Goal: Task Accomplishment & Management: Manage account settings

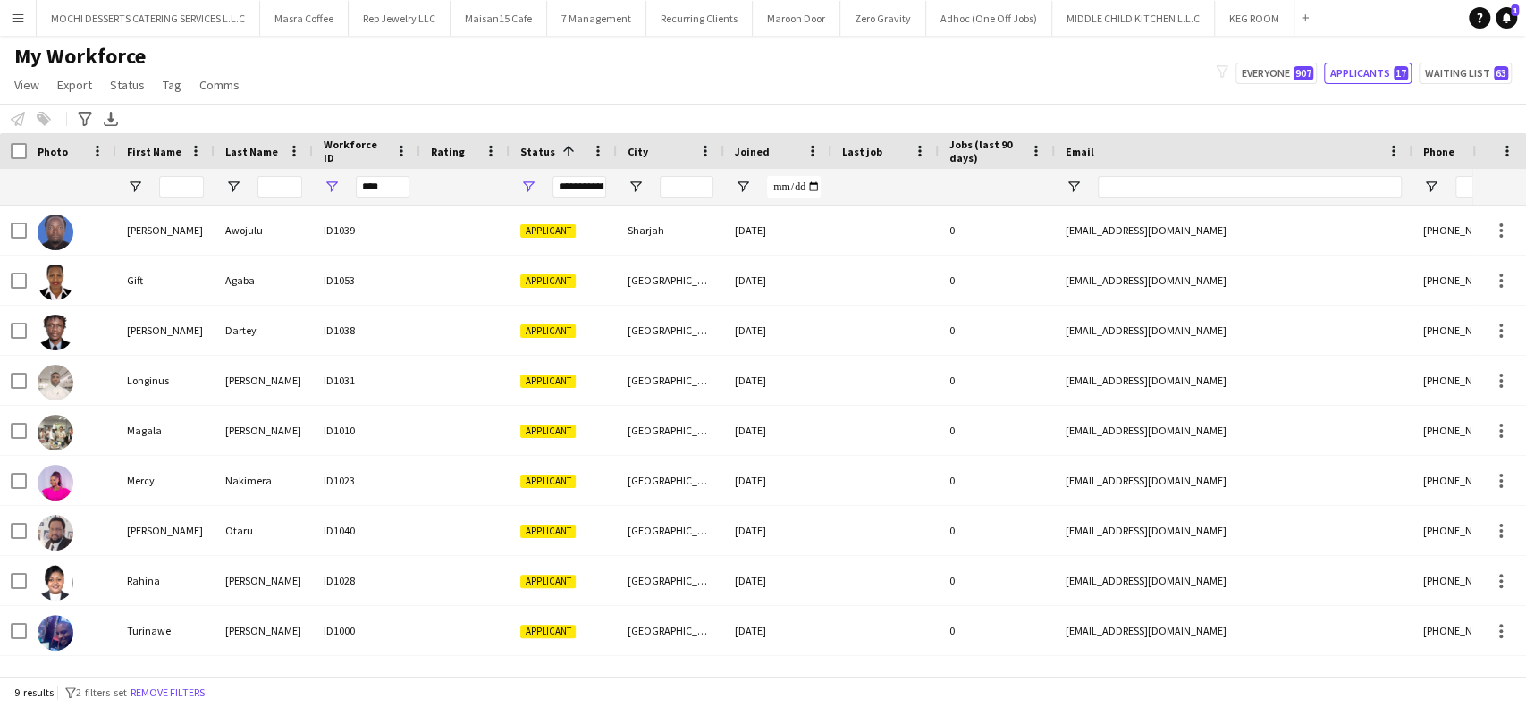
type input "****"
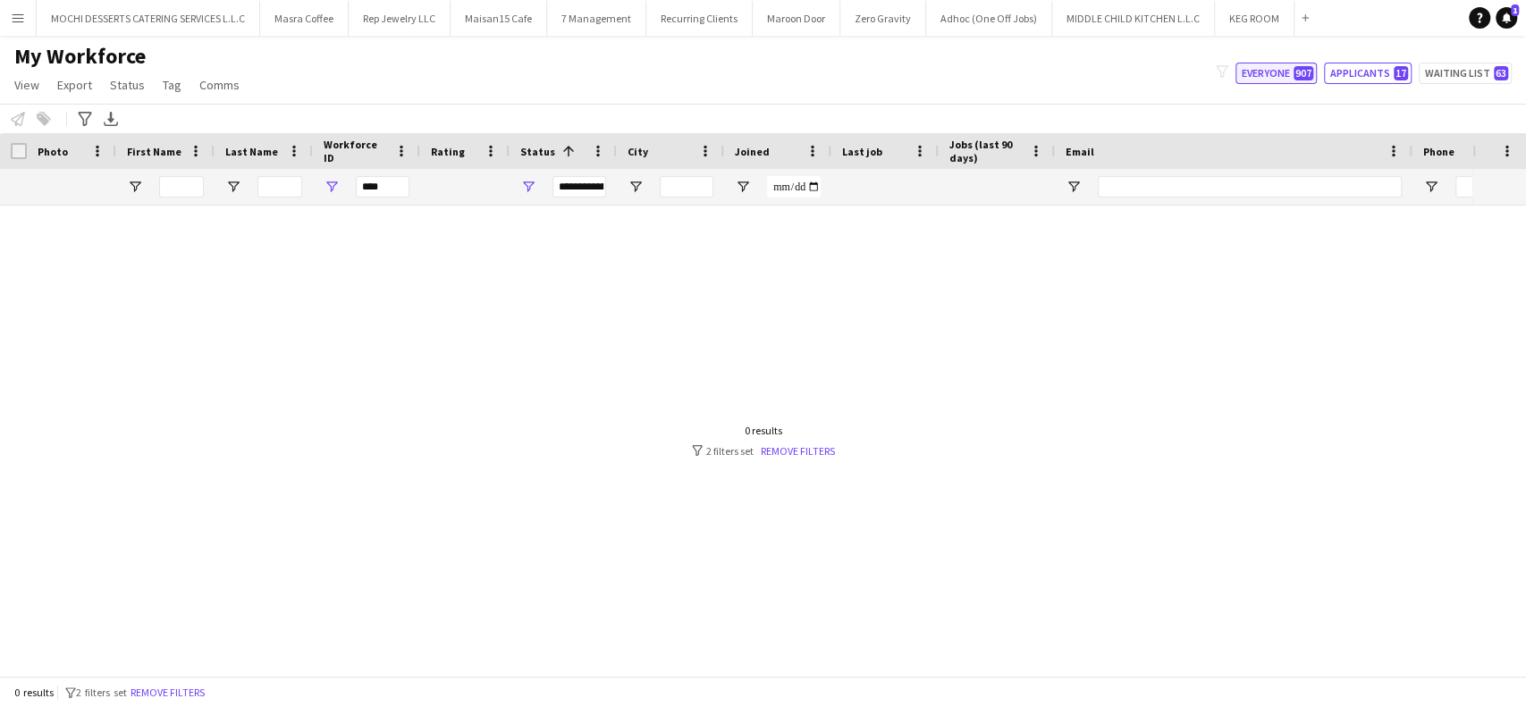
click at [1287, 76] on button "Everyone 907" at bounding box center [1275, 73] width 81 height 21
type input "**********"
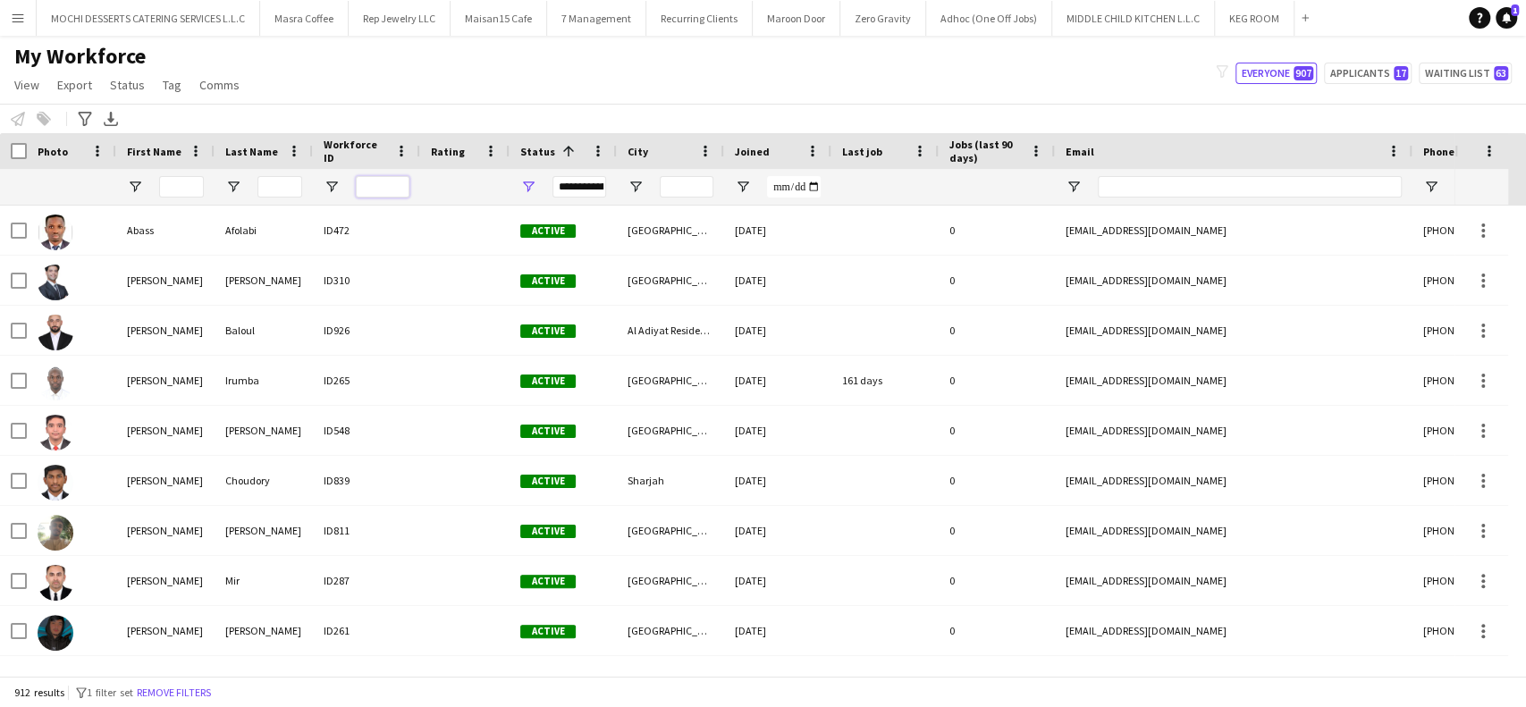
click at [392, 184] on input "Workforce ID Filter Input" at bounding box center [383, 186] width 54 height 21
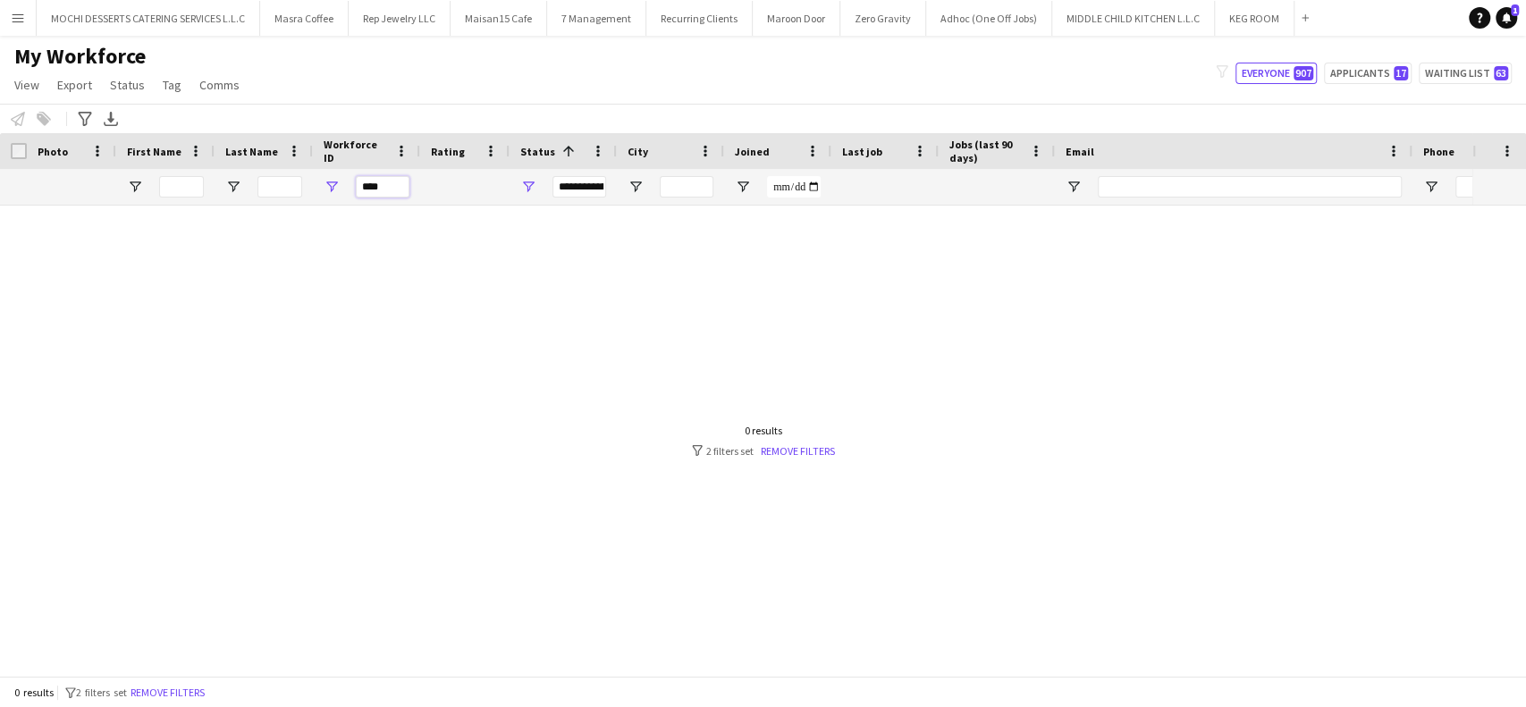
type input "****"
click at [679, 296] on div at bounding box center [736, 432] width 1472 height 452
click at [779, 304] on div at bounding box center [736, 432] width 1472 height 452
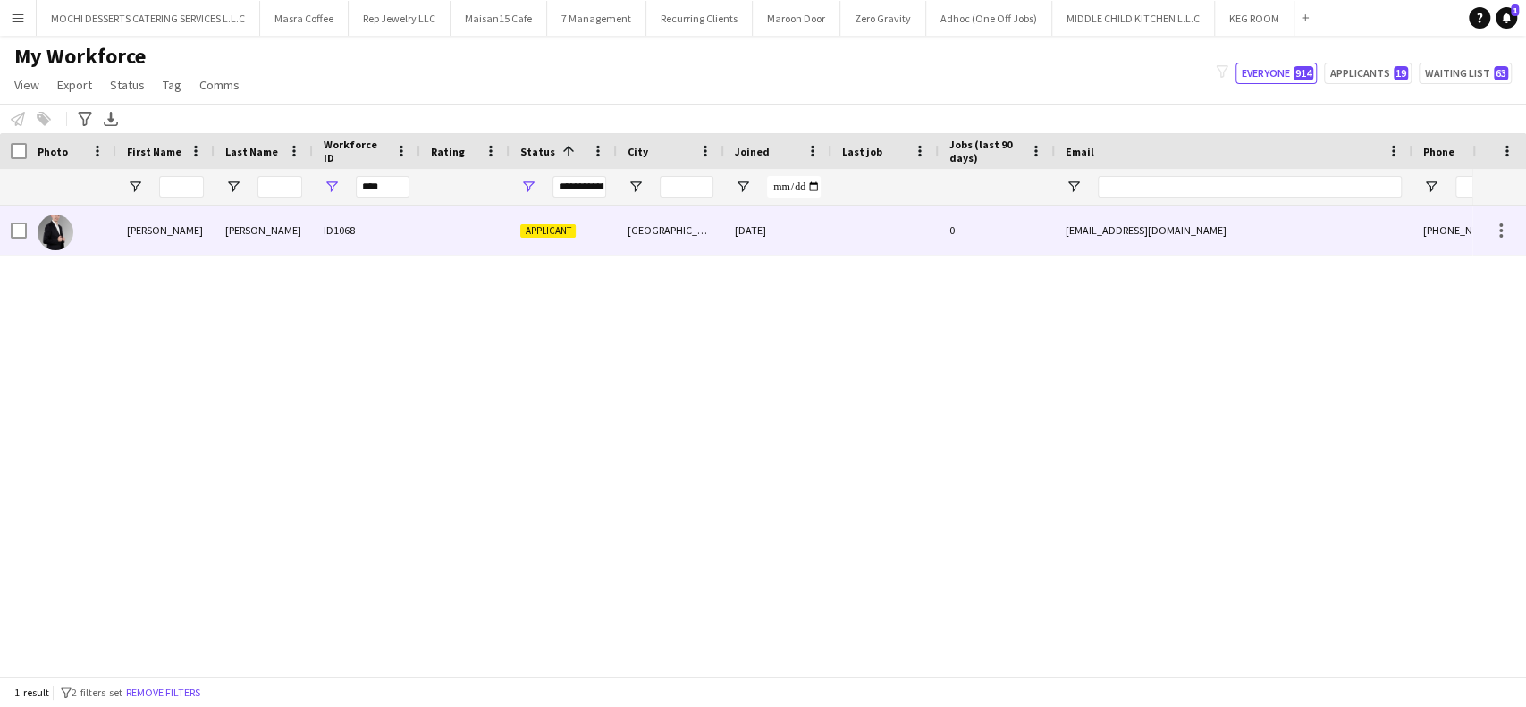
click at [391, 230] on div "ID1068" at bounding box center [366, 230] width 107 height 49
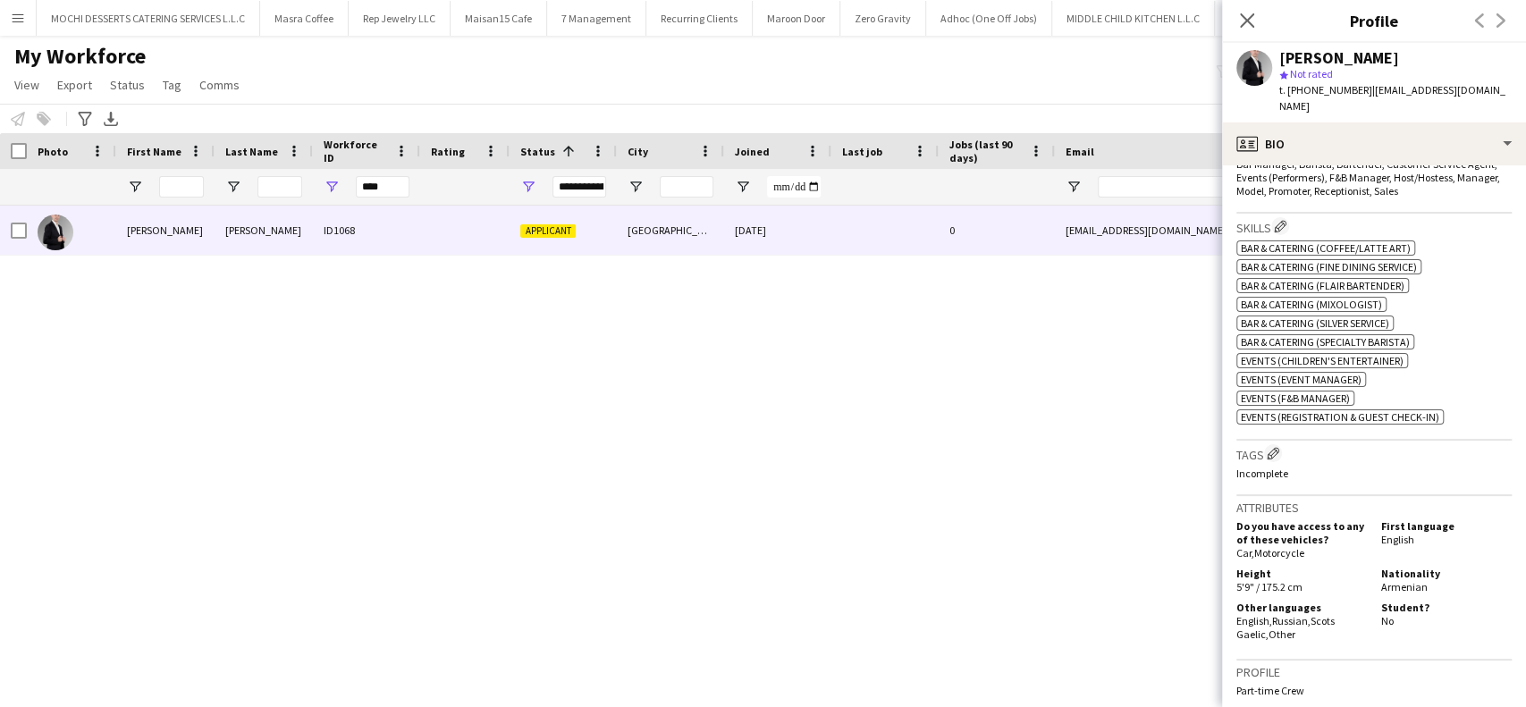
scroll to position [965, 0]
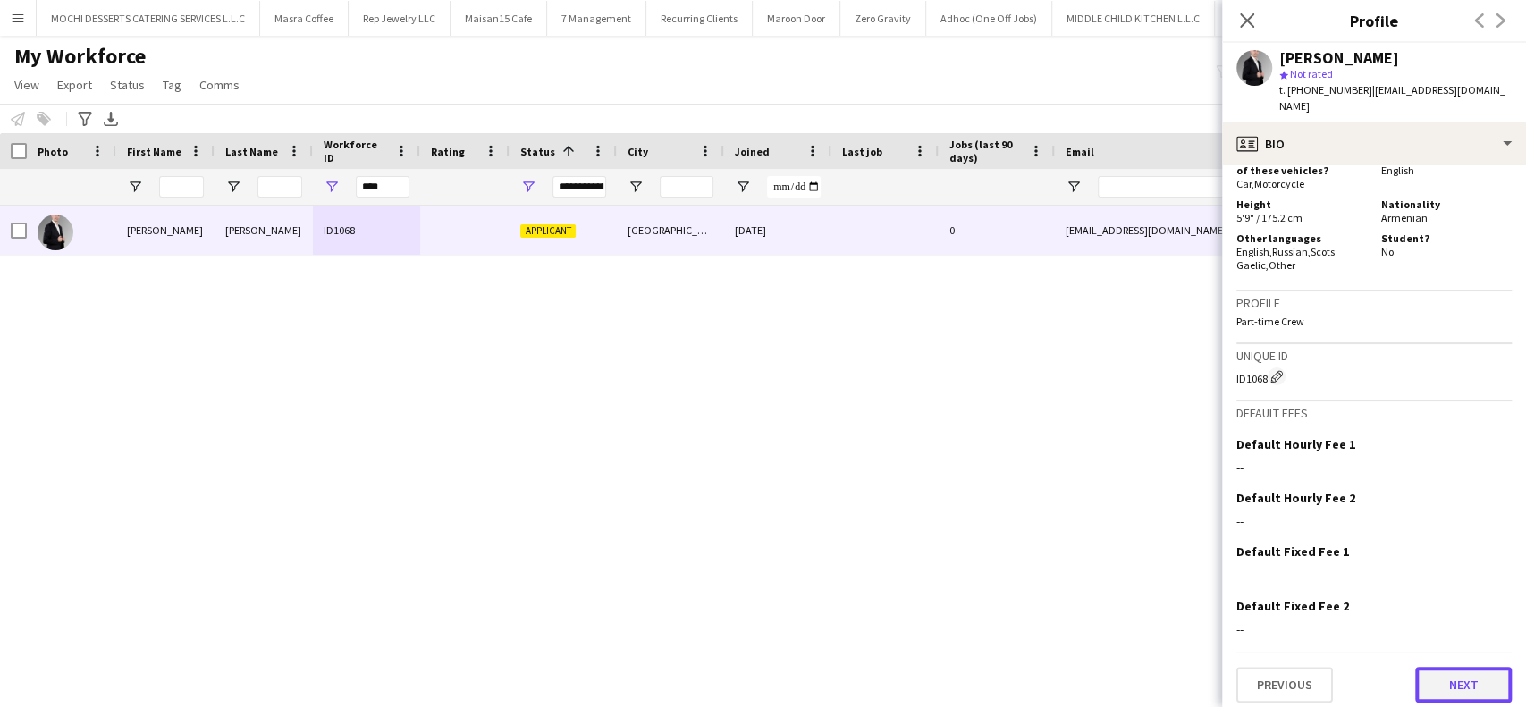
click at [1431, 668] on button "Next" at bounding box center [1463, 685] width 97 height 36
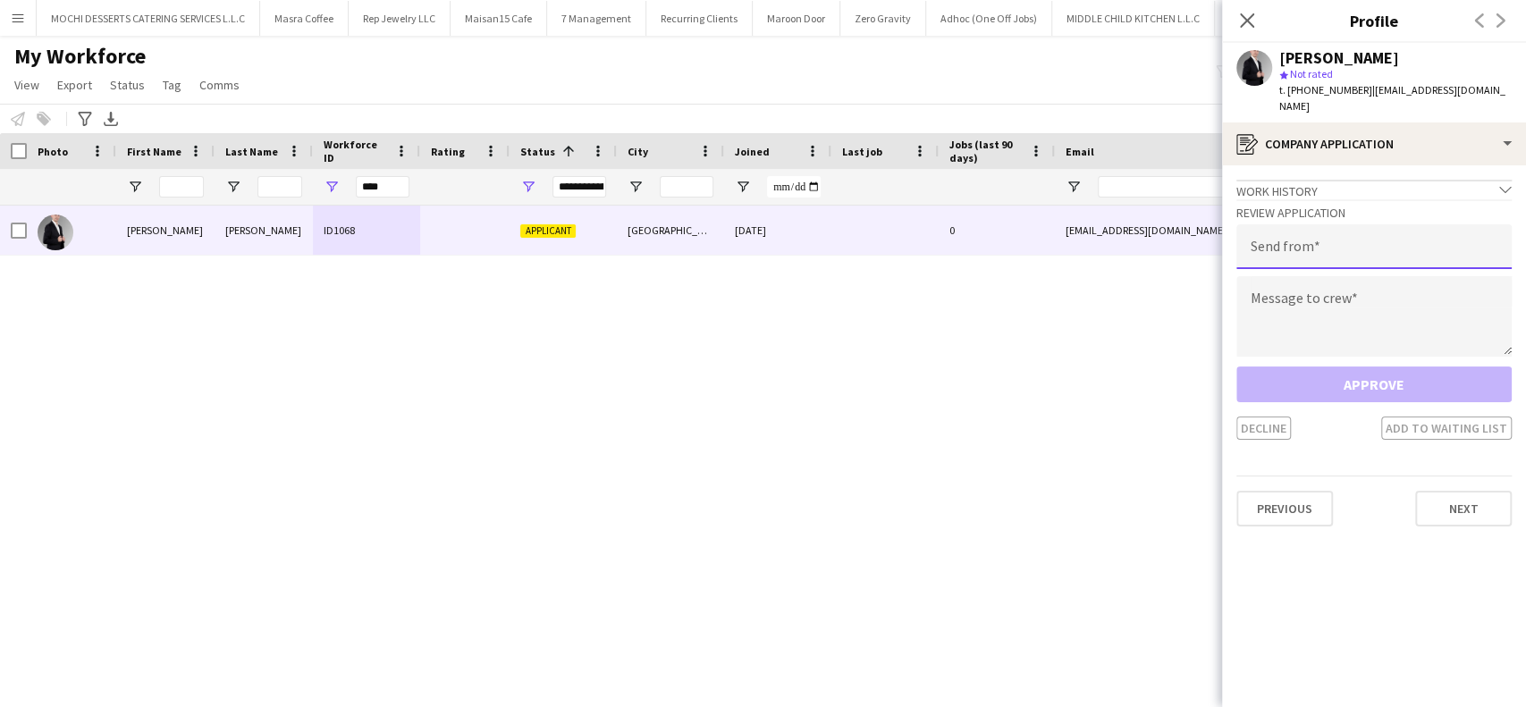
click at [1385, 244] on input "email" at bounding box center [1373, 246] width 275 height 45
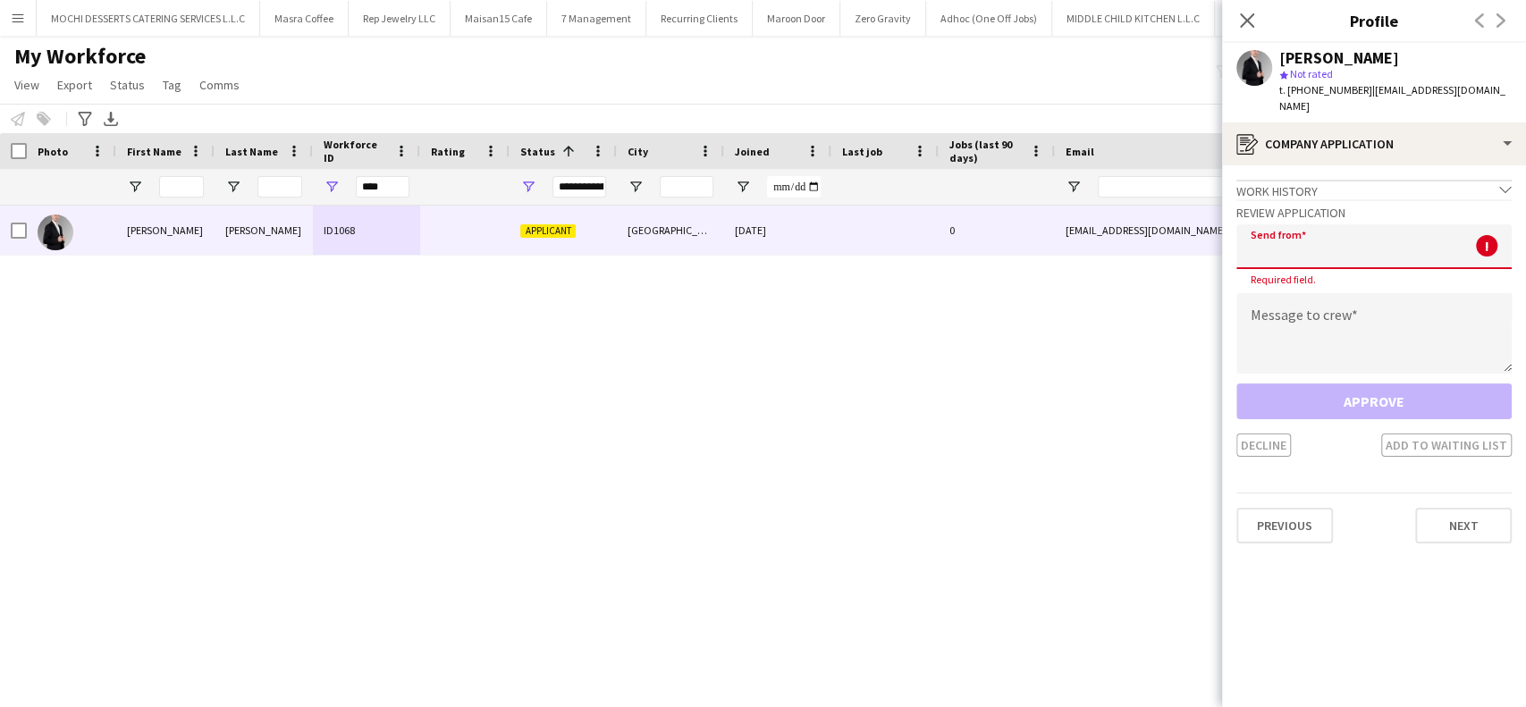
click at [1399, 241] on input "email" at bounding box center [1373, 246] width 275 height 45
paste input "**********"
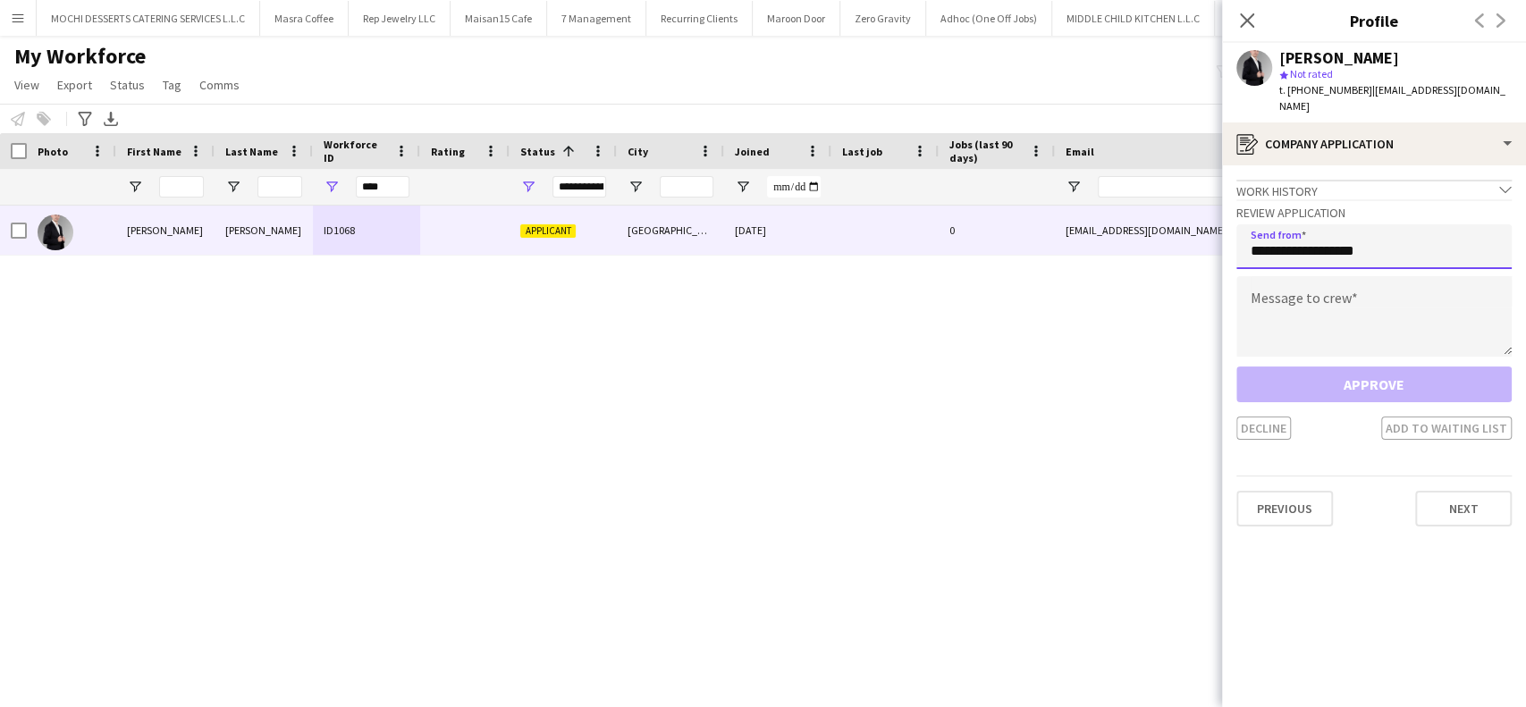
type input "**********"
click at [1333, 304] on textarea at bounding box center [1373, 316] width 275 height 80
paste textarea "**********"
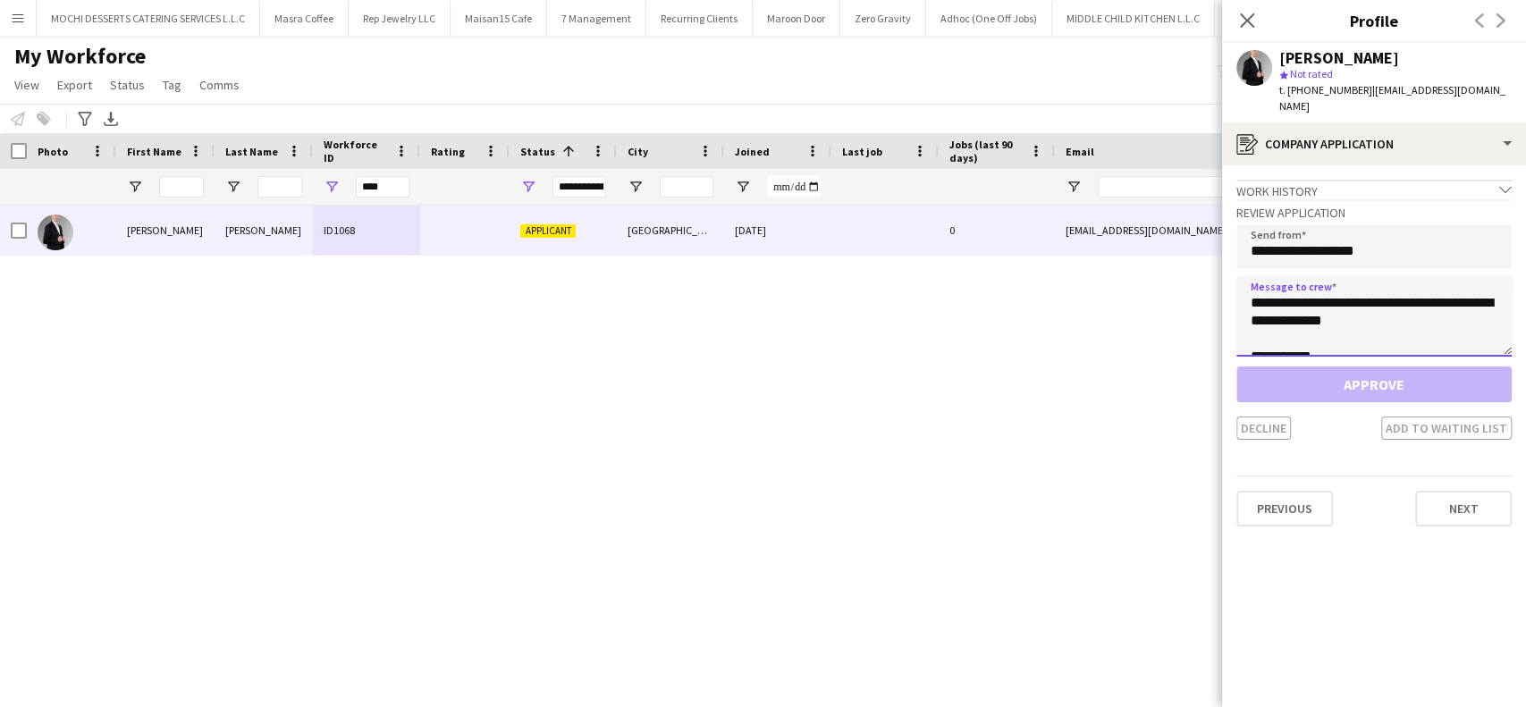
scroll to position [29, 0]
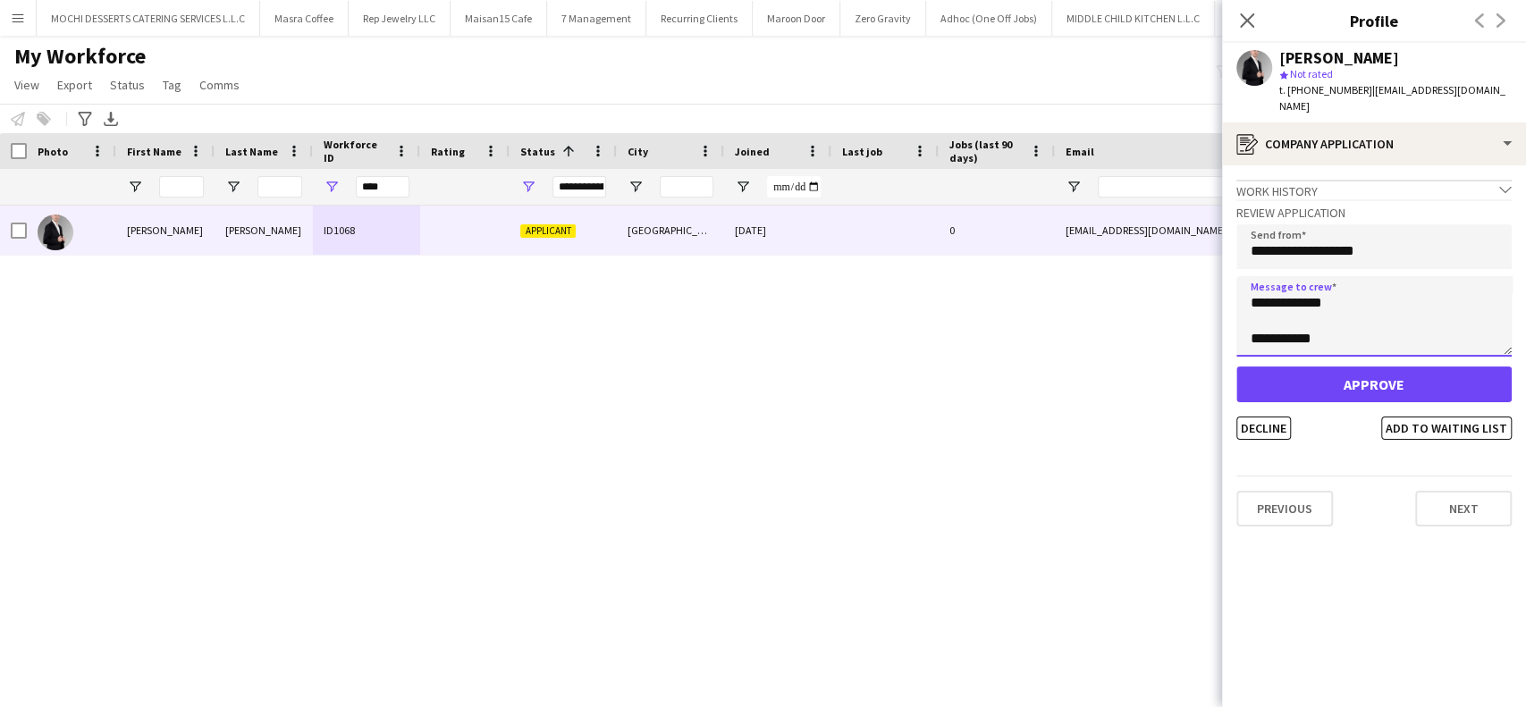
type textarea "**********"
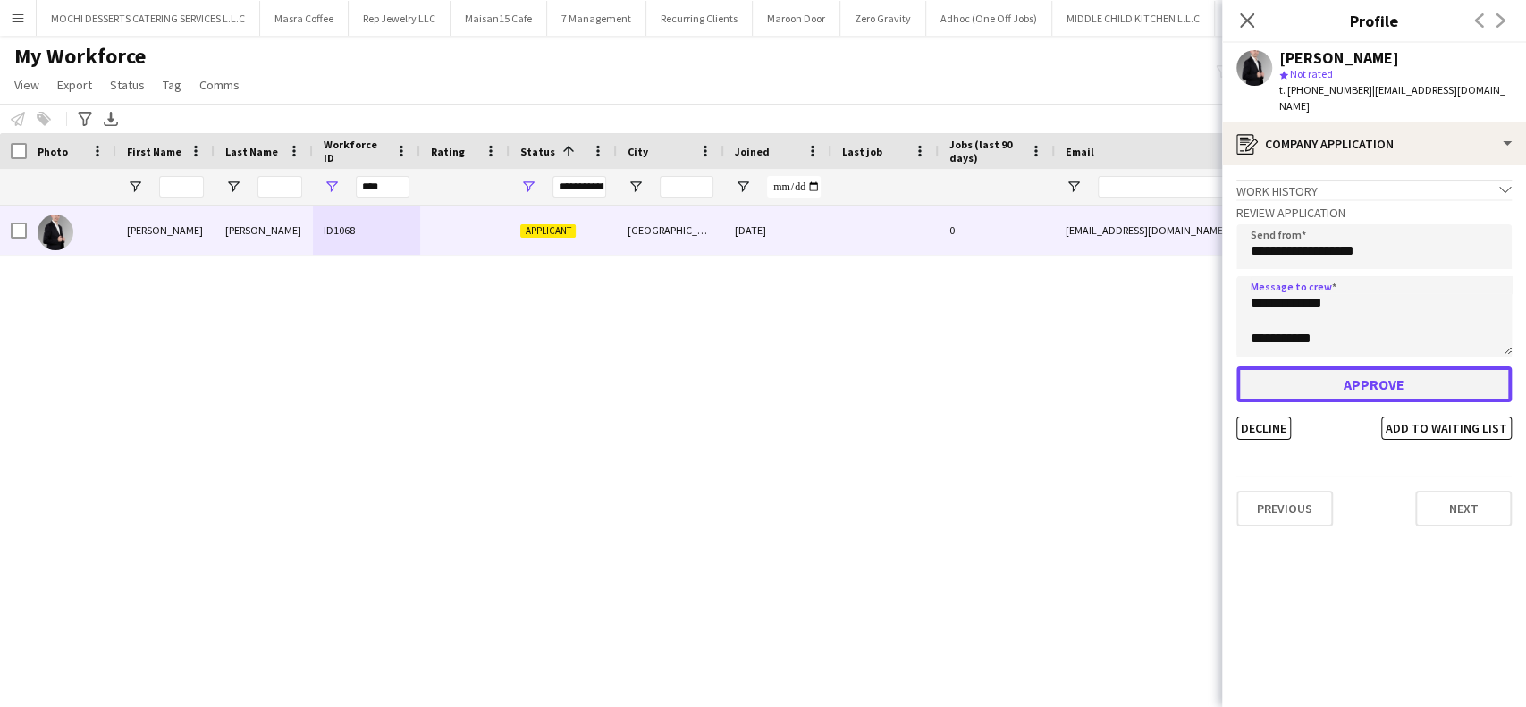
click at [1343, 377] on button "Approve" at bounding box center [1373, 385] width 275 height 36
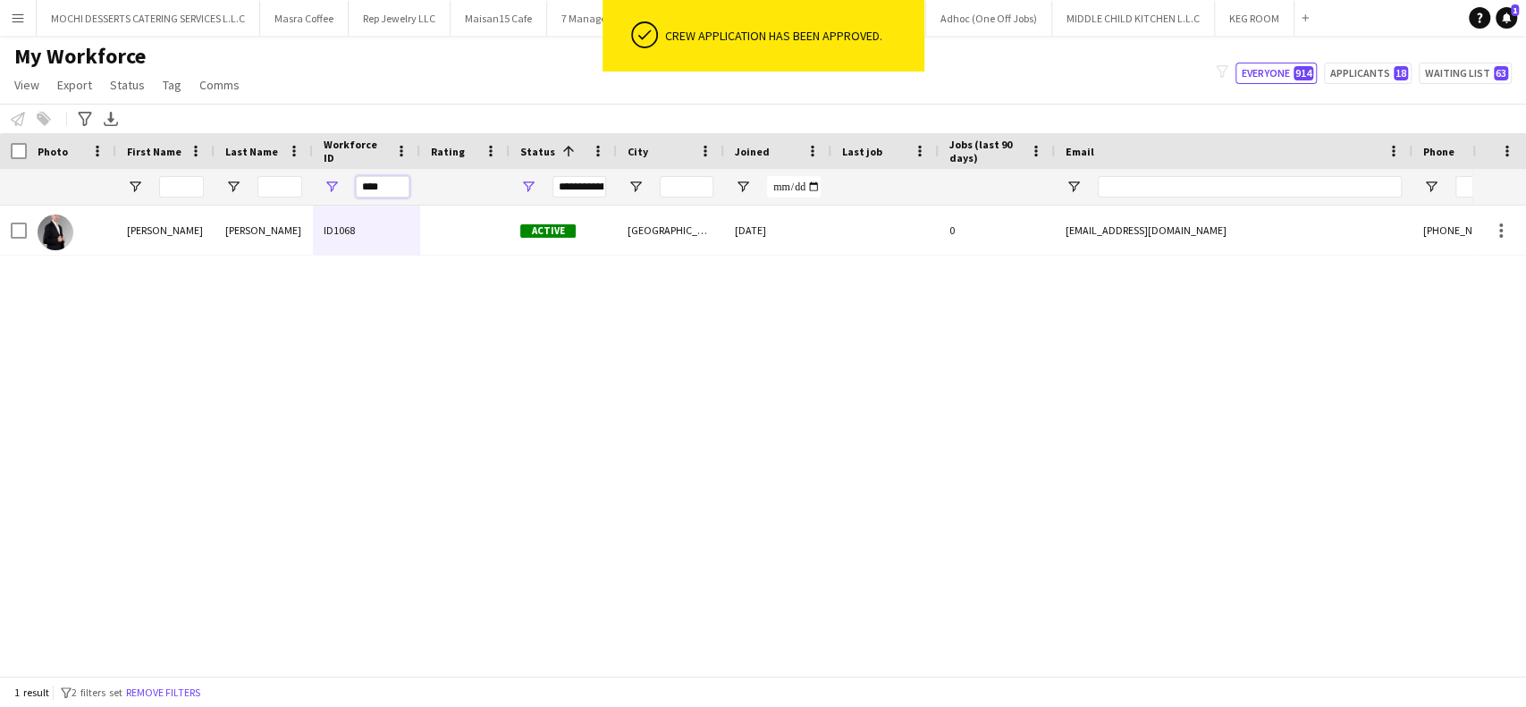
click at [400, 182] on input "****" at bounding box center [383, 186] width 54 height 21
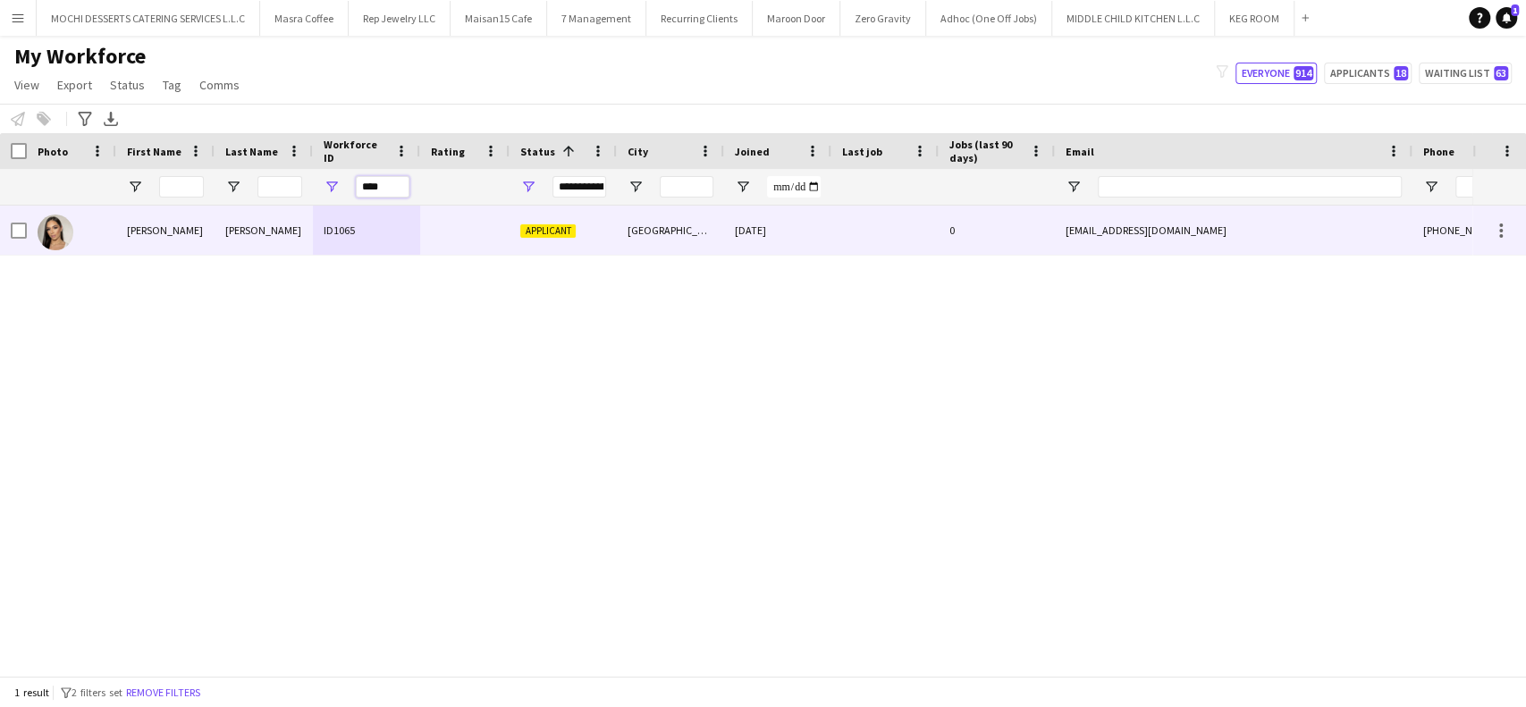
type input "****"
click at [390, 242] on div "ID1065" at bounding box center [366, 230] width 107 height 49
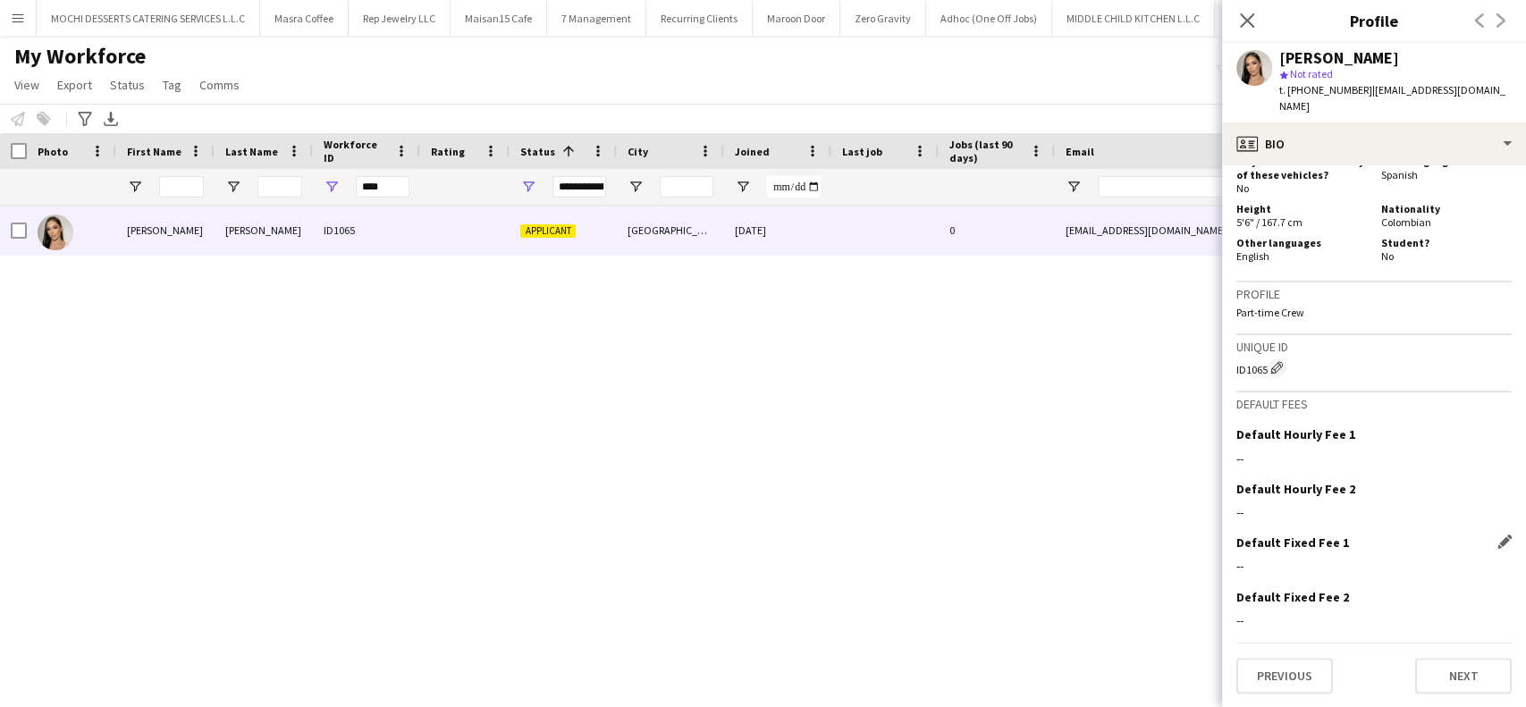
scroll to position [769, 0]
click at [1428, 662] on button "Next" at bounding box center [1463, 675] width 97 height 36
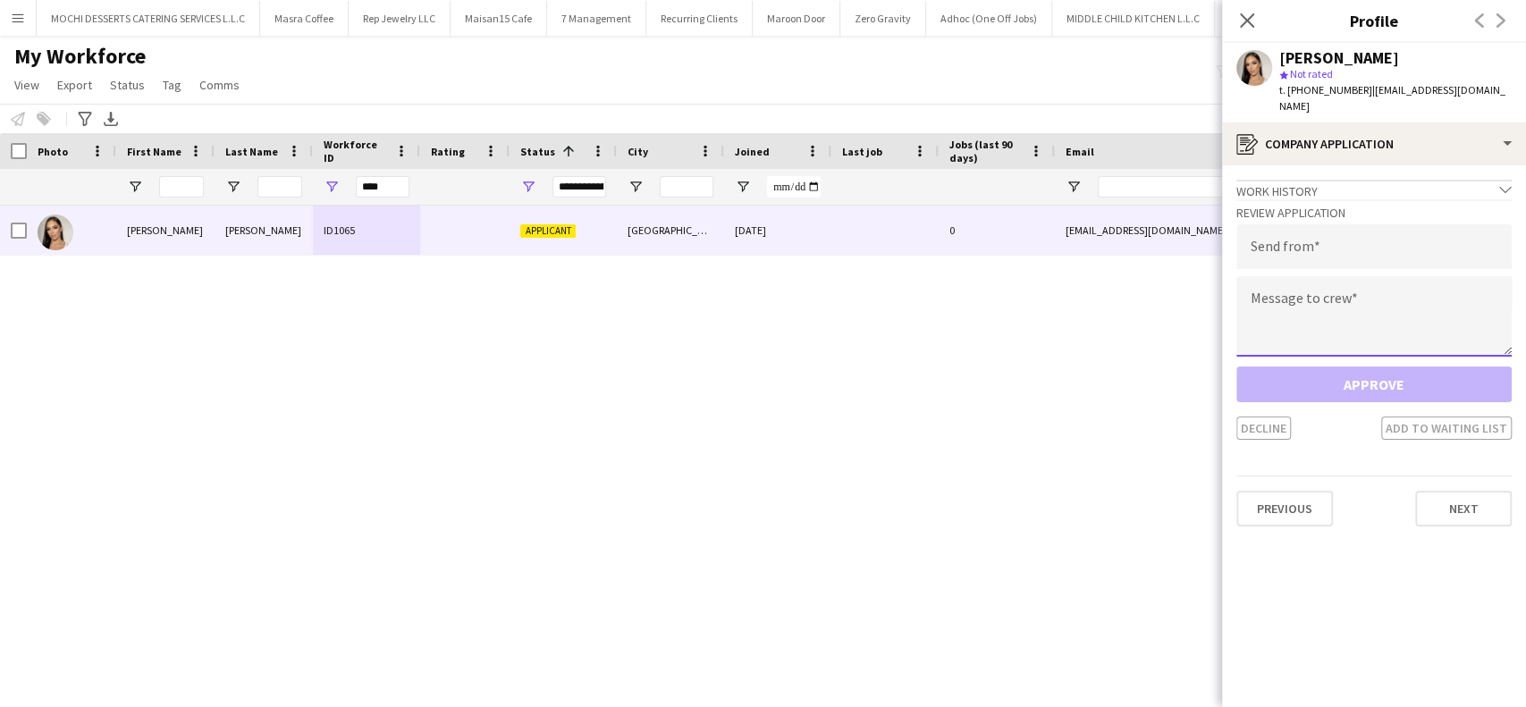
click at [1369, 284] on textarea at bounding box center [1373, 316] width 275 height 80
paste textarea "**********"
type textarea "**********"
click at [1336, 237] on input "email" at bounding box center [1373, 246] width 275 height 45
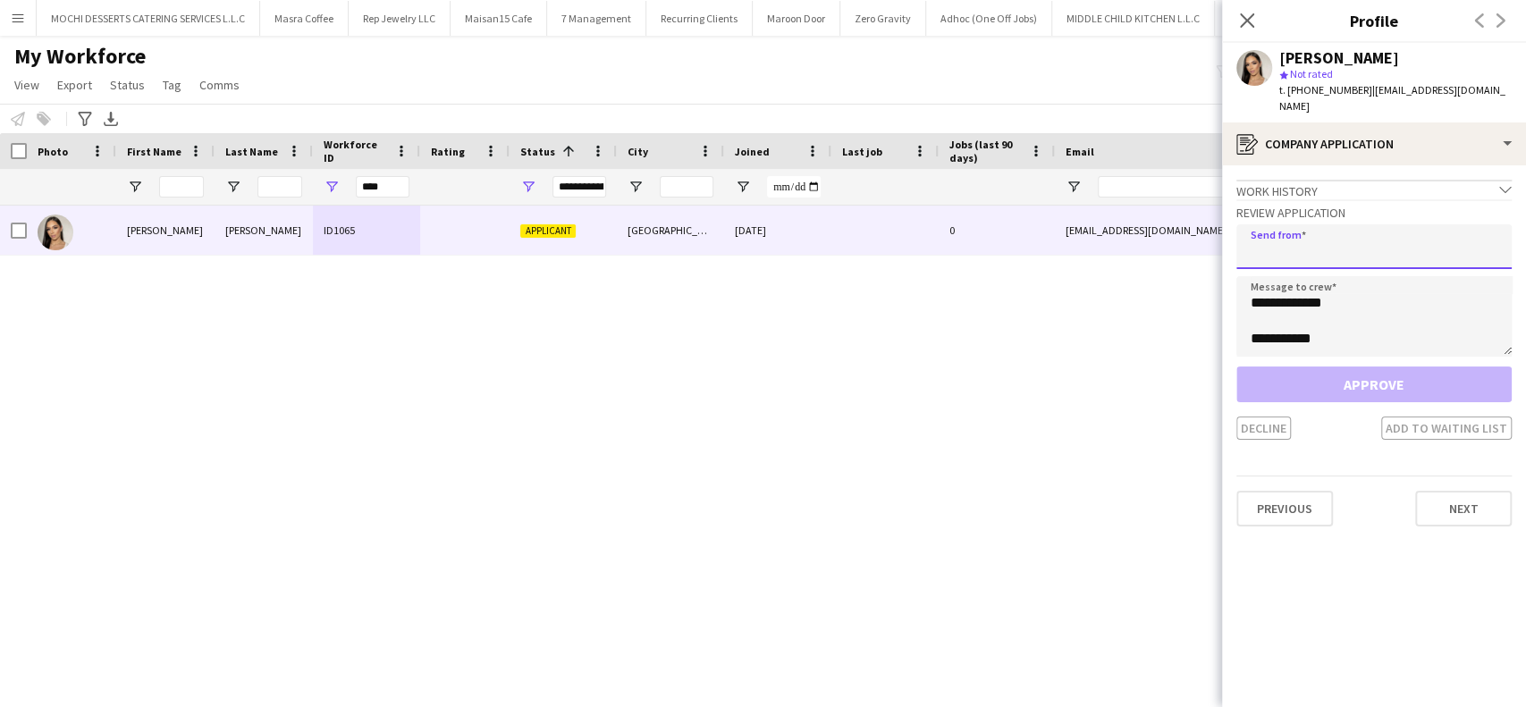
paste input "**********"
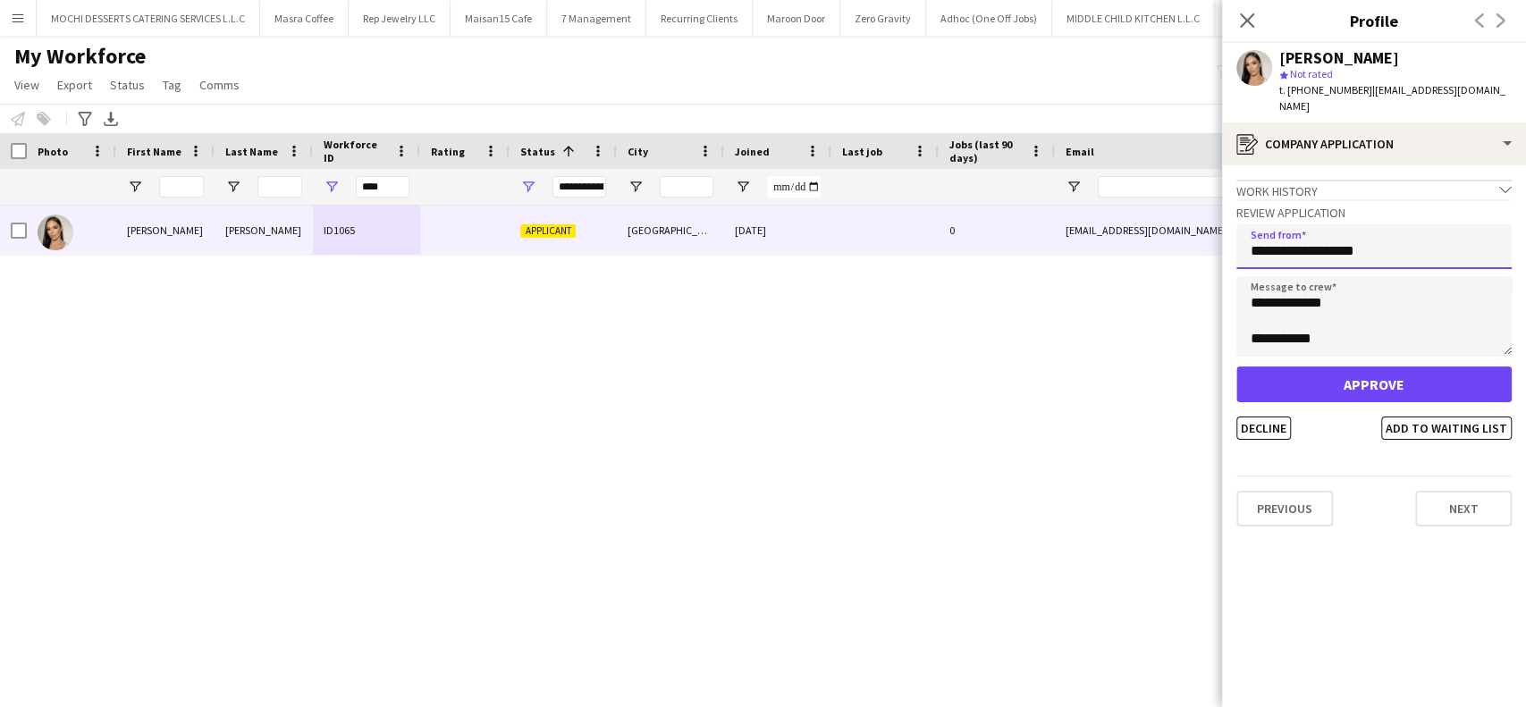
type input "**********"
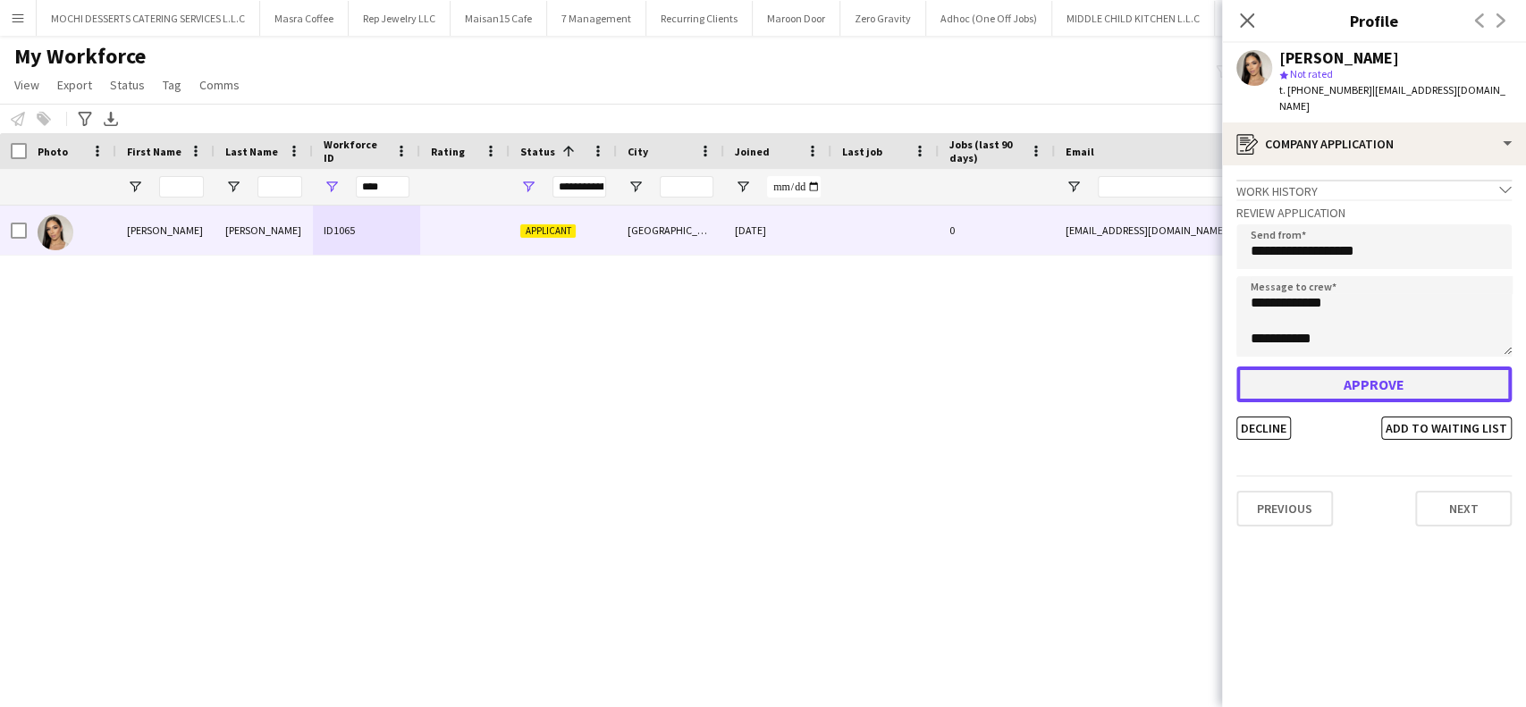
click at [1358, 376] on button "Approve" at bounding box center [1373, 385] width 275 height 36
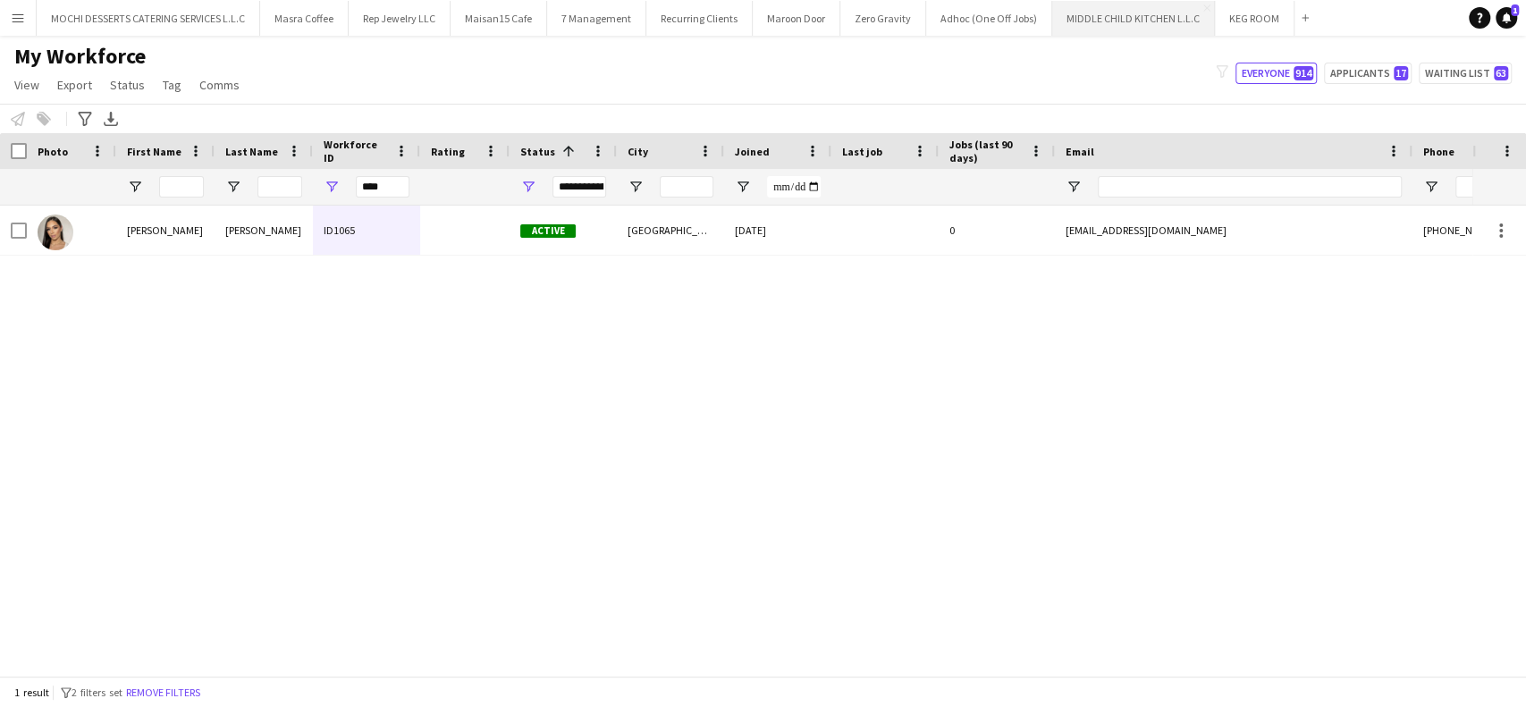
click at [1103, 1] on button "MIDDLE CHILD KITCHEN L.L.C Close" at bounding box center [1133, 18] width 163 height 35
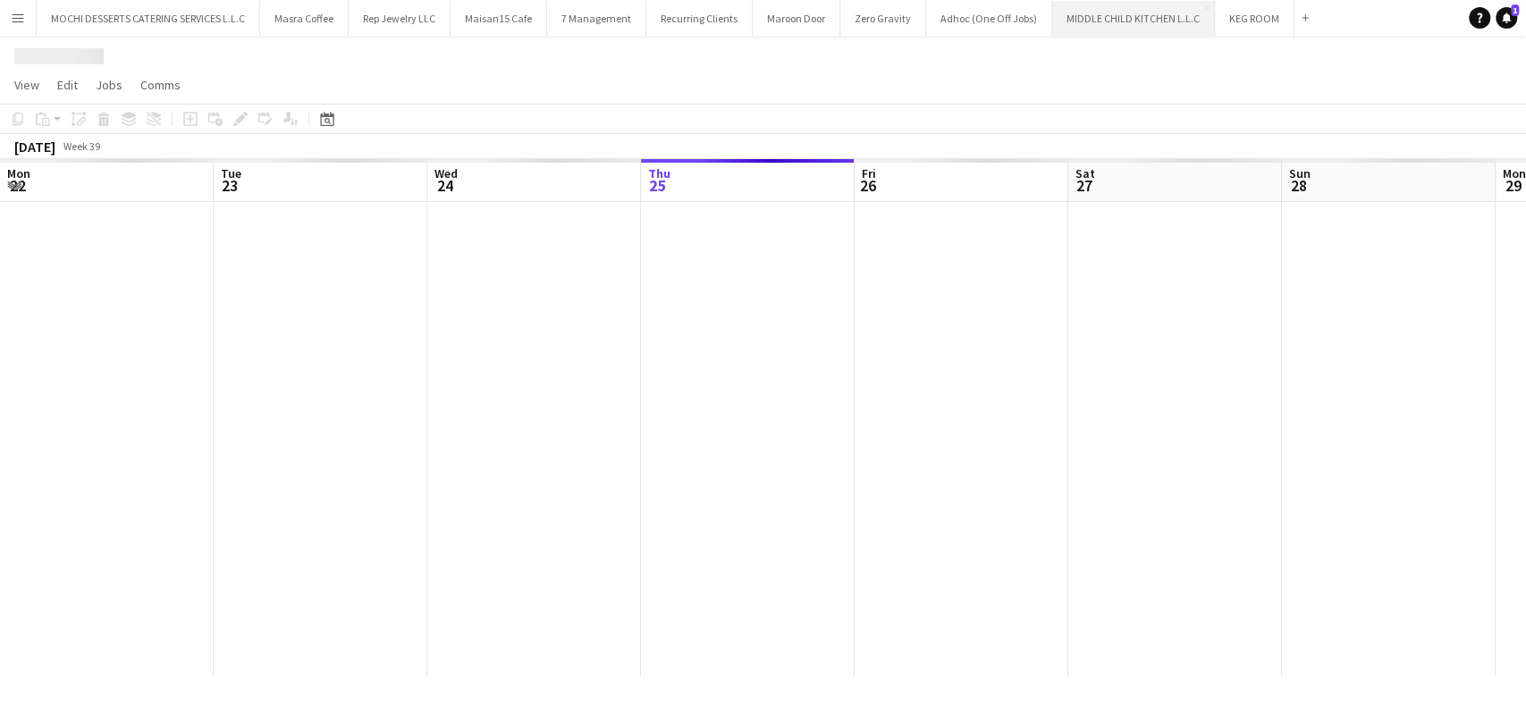
scroll to position [0, 427]
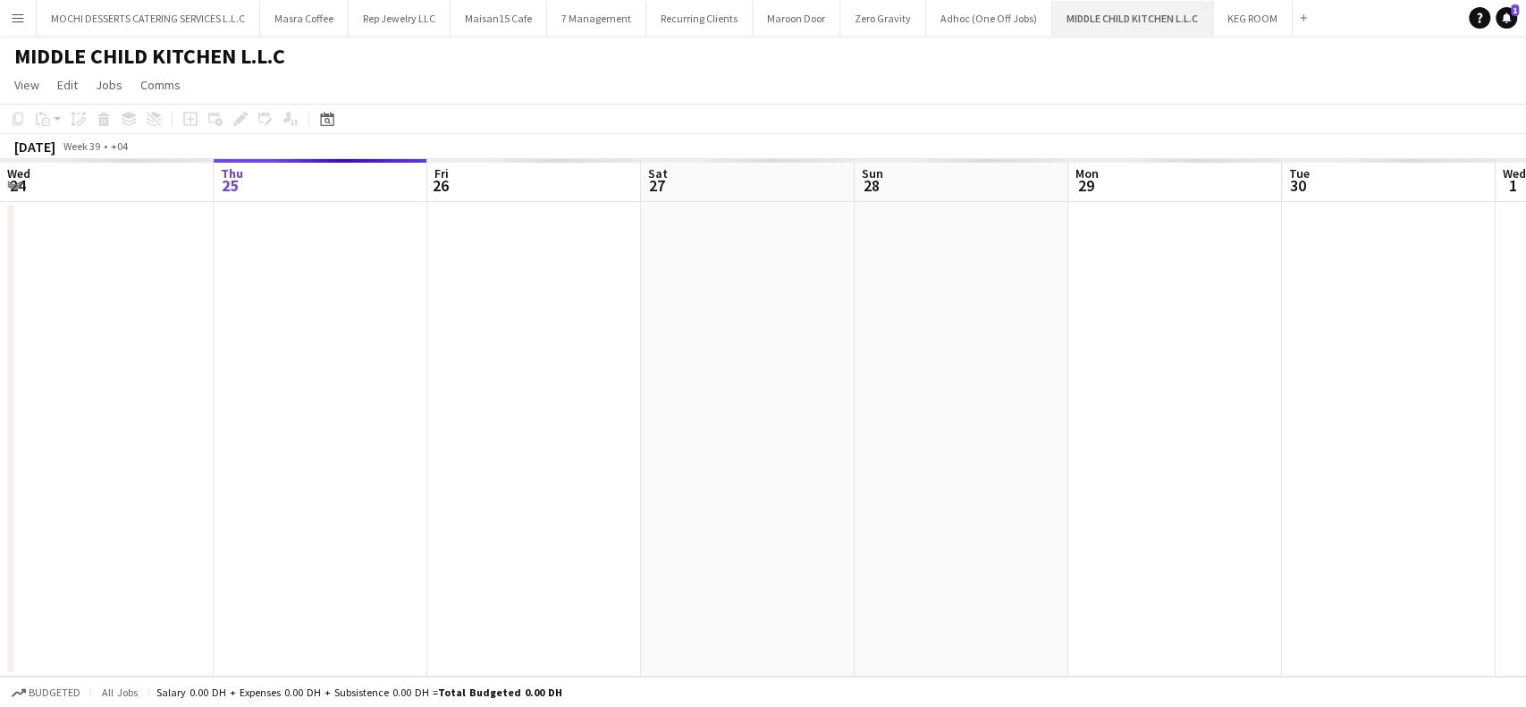
click at [1131, 13] on button "MIDDLE CHILD KITCHEN L.L.C Close" at bounding box center [1132, 18] width 161 height 35
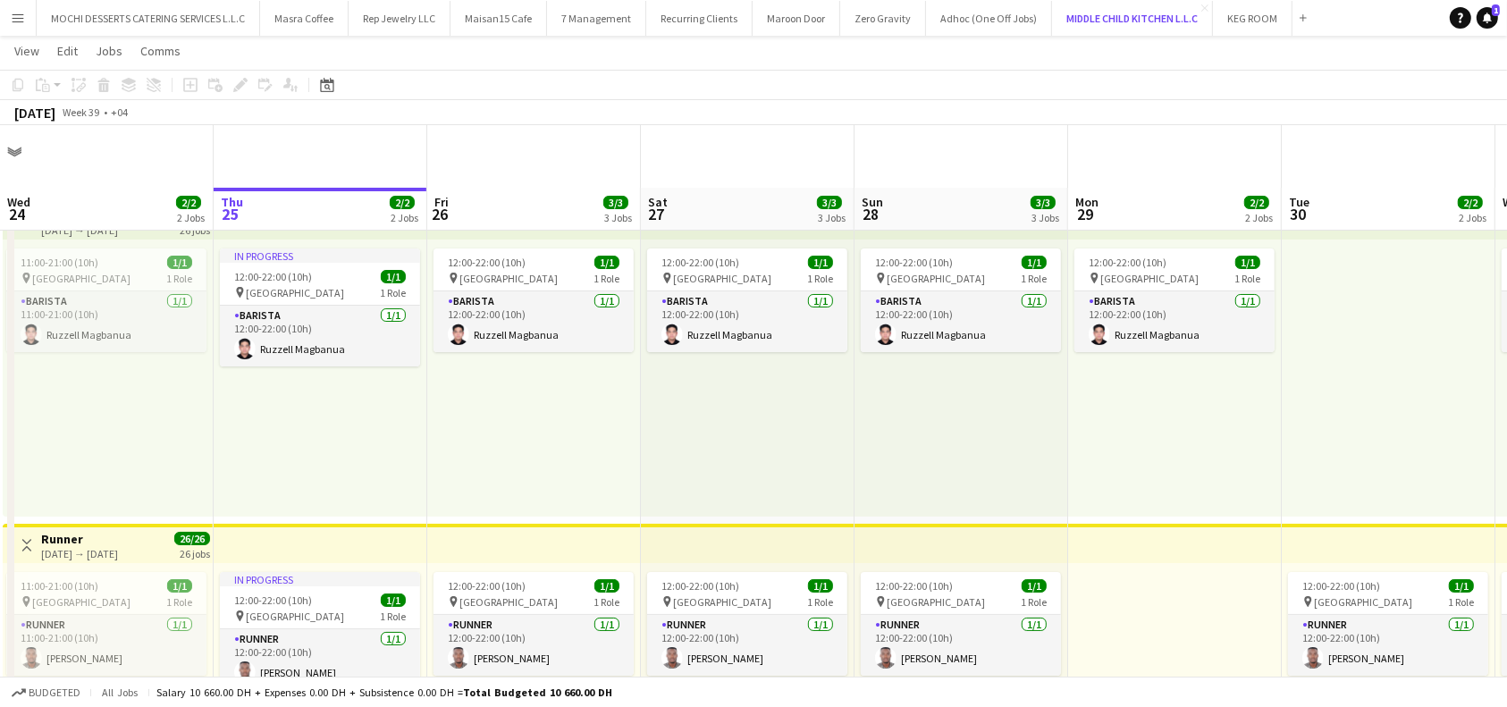
scroll to position [0, 0]
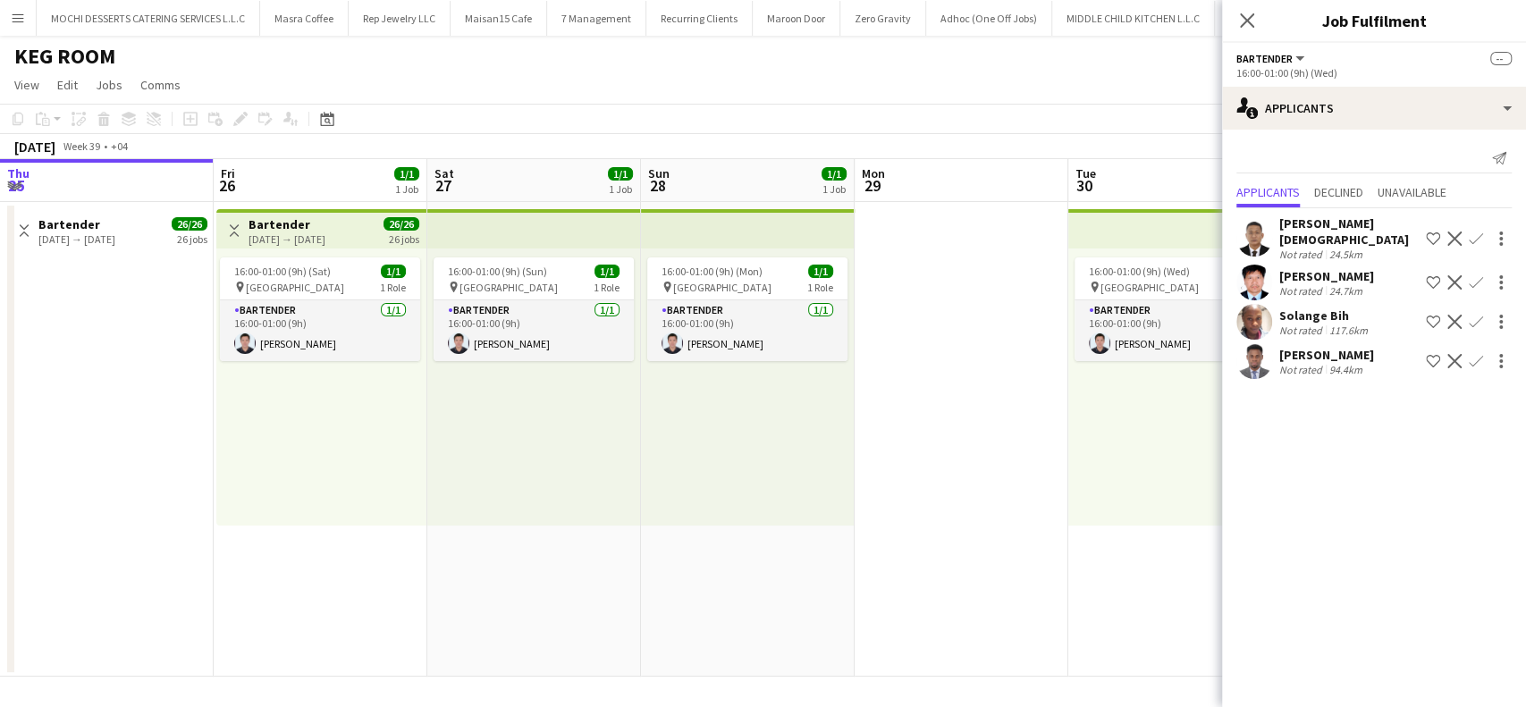
scroll to position [0, 715]
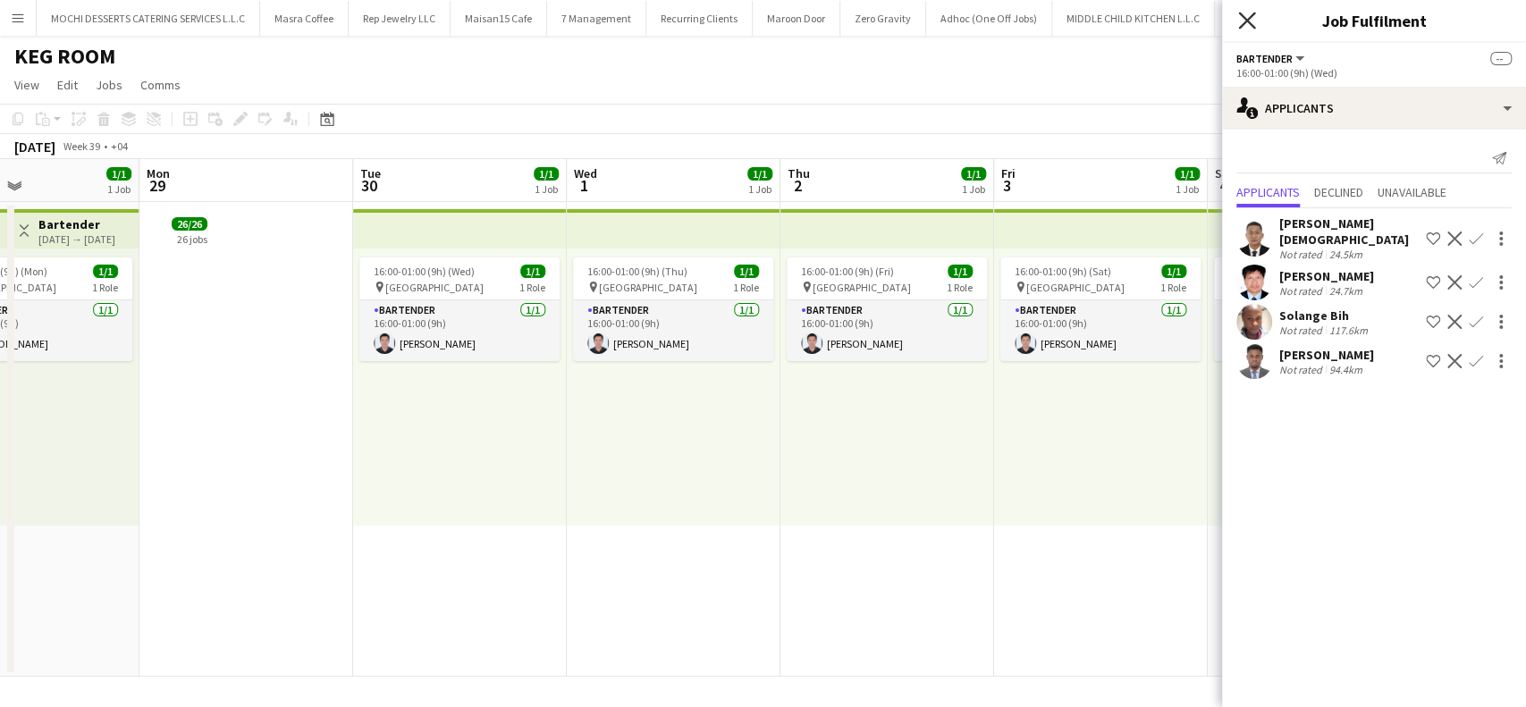
click at [1253, 27] on icon at bounding box center [1246, 20] width 17 height 17
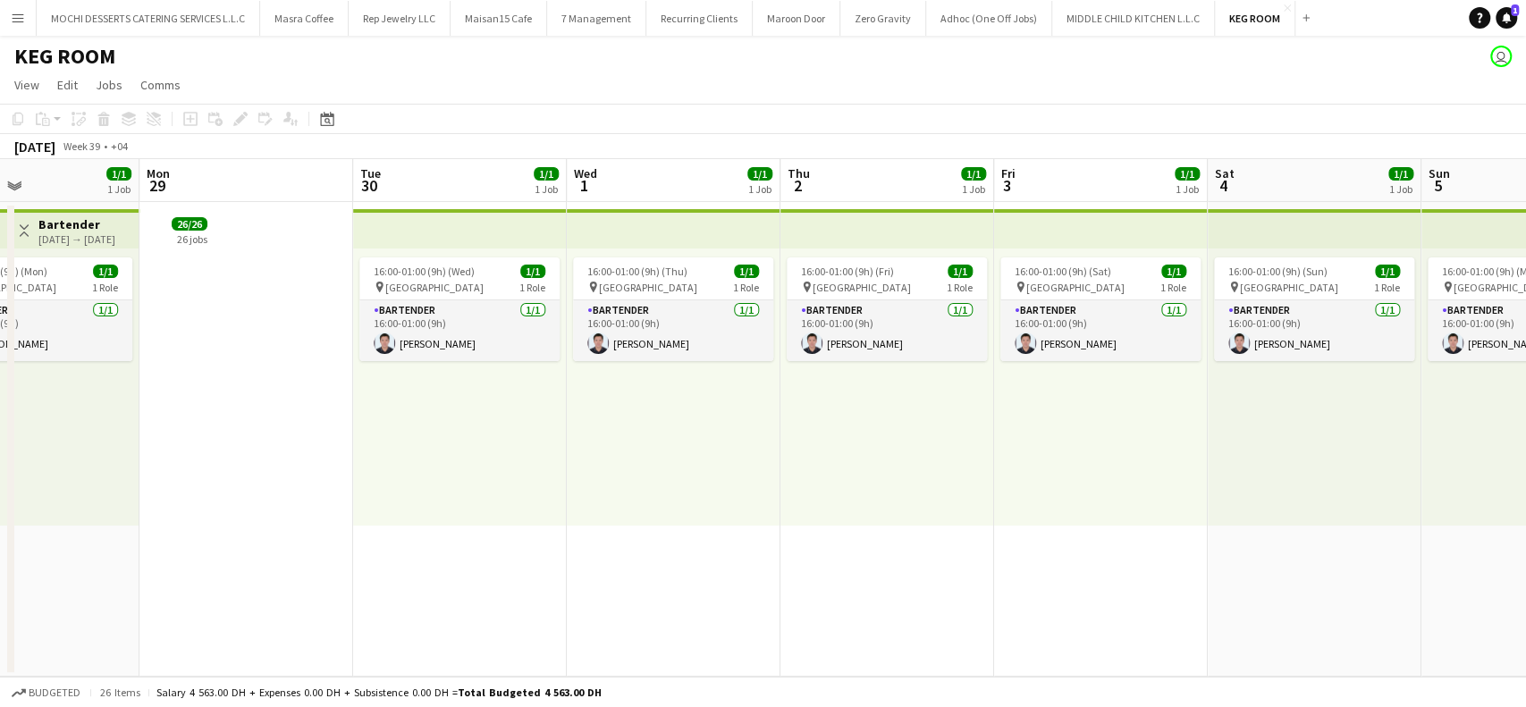
click at [19, 5] on button "Menu" at bounding box center [18, 18] width 36 height 36
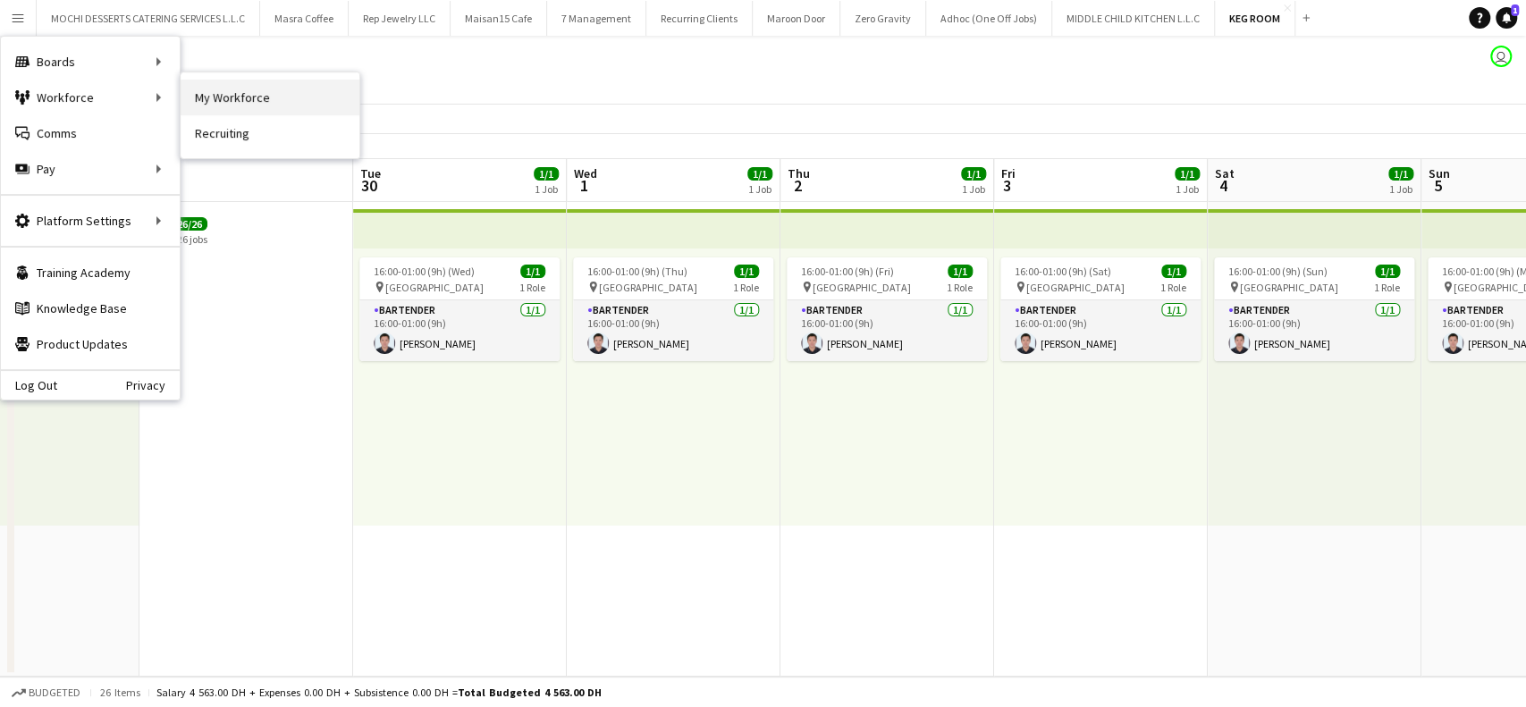
click at [228, 93] on link "My Workforce" at bounding box center [270, 98] width 179 height 36
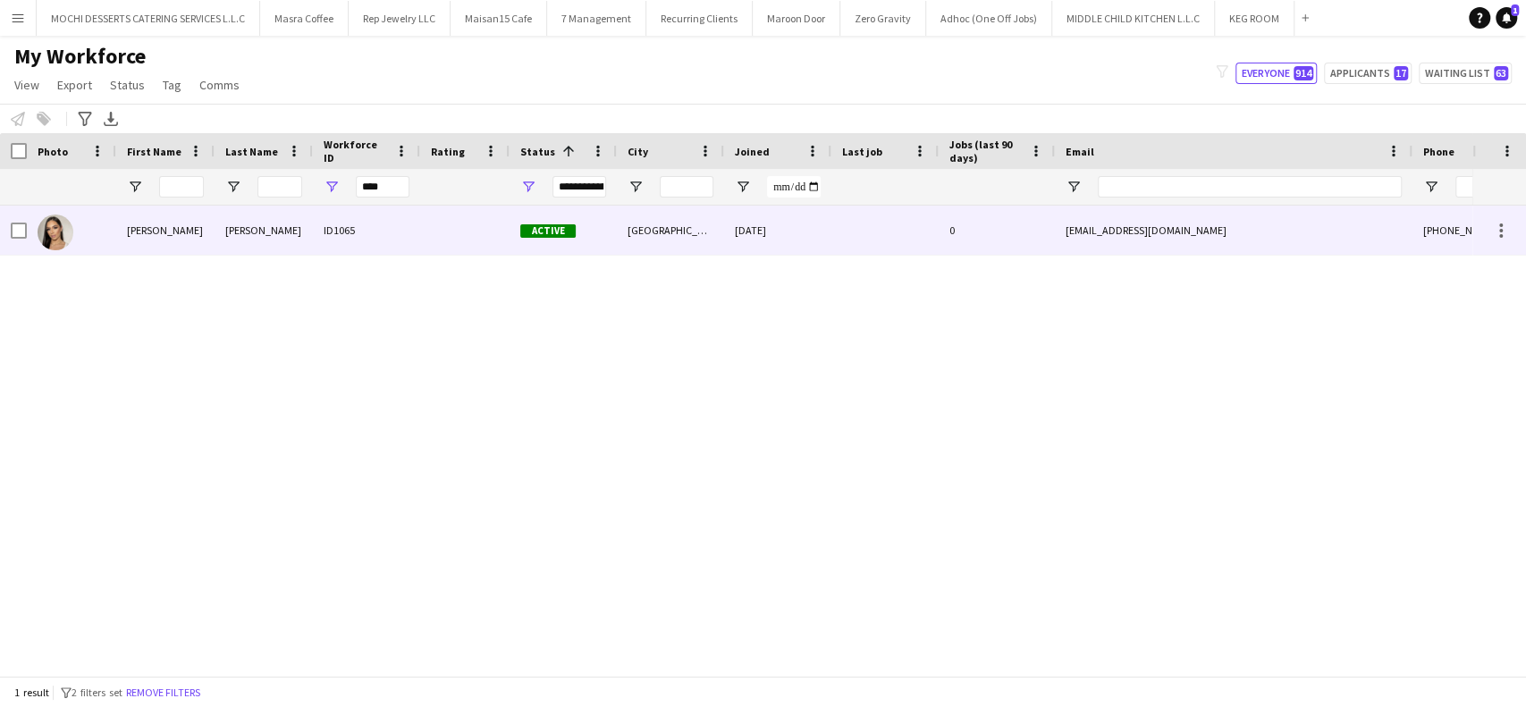
click at [215, 231] on div "Ramírez Agudelo" at bounding box center [264, 230] width 98 height 49
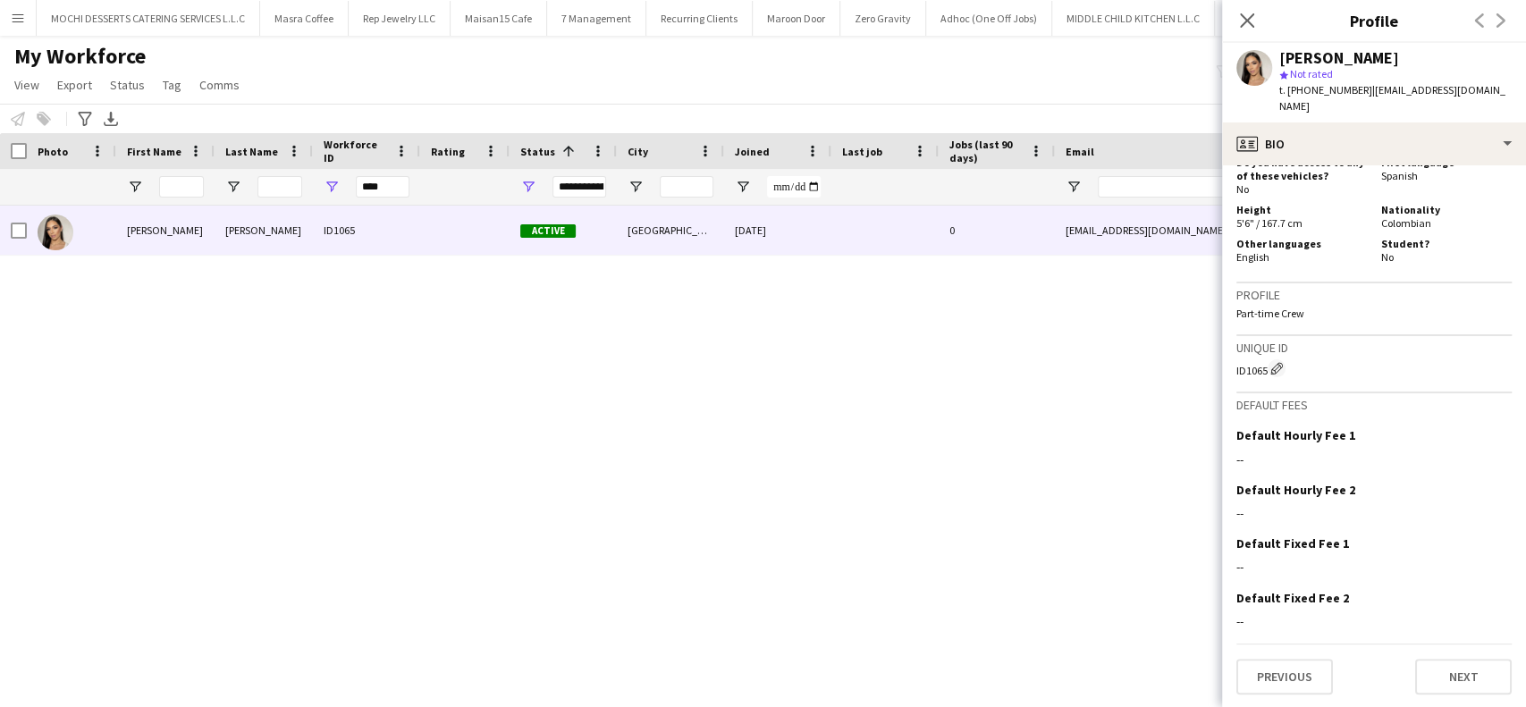
scroll to position [796, 0]
click at [167, 84] on span "Tag" at bounding box center [172, 85] width 19 height 16
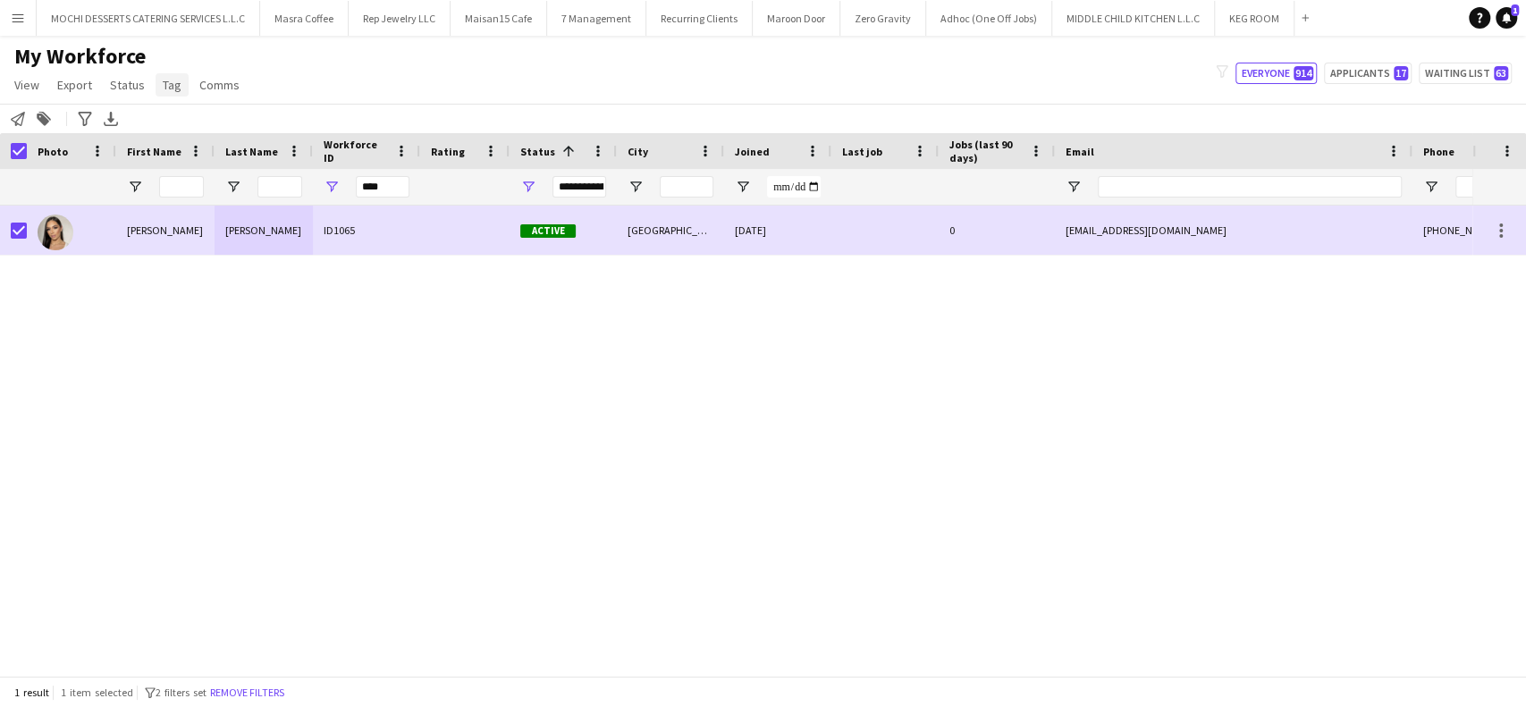
click at [168, 87] on span "Tag" at bounding box center [172, 85] width 19 height 16
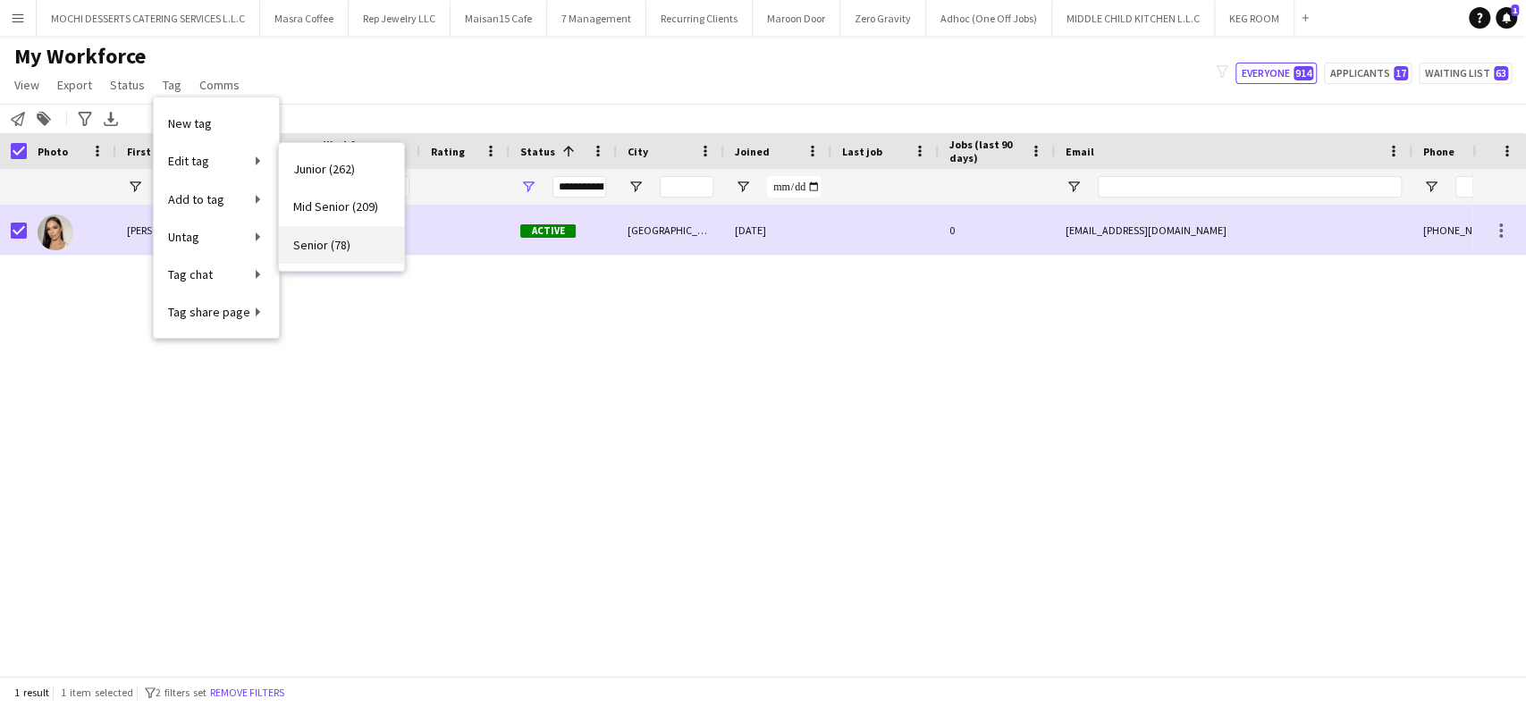
click at [326, 247] on span "Senior (78)" at bounding box center [321, 245] width 57 height 16
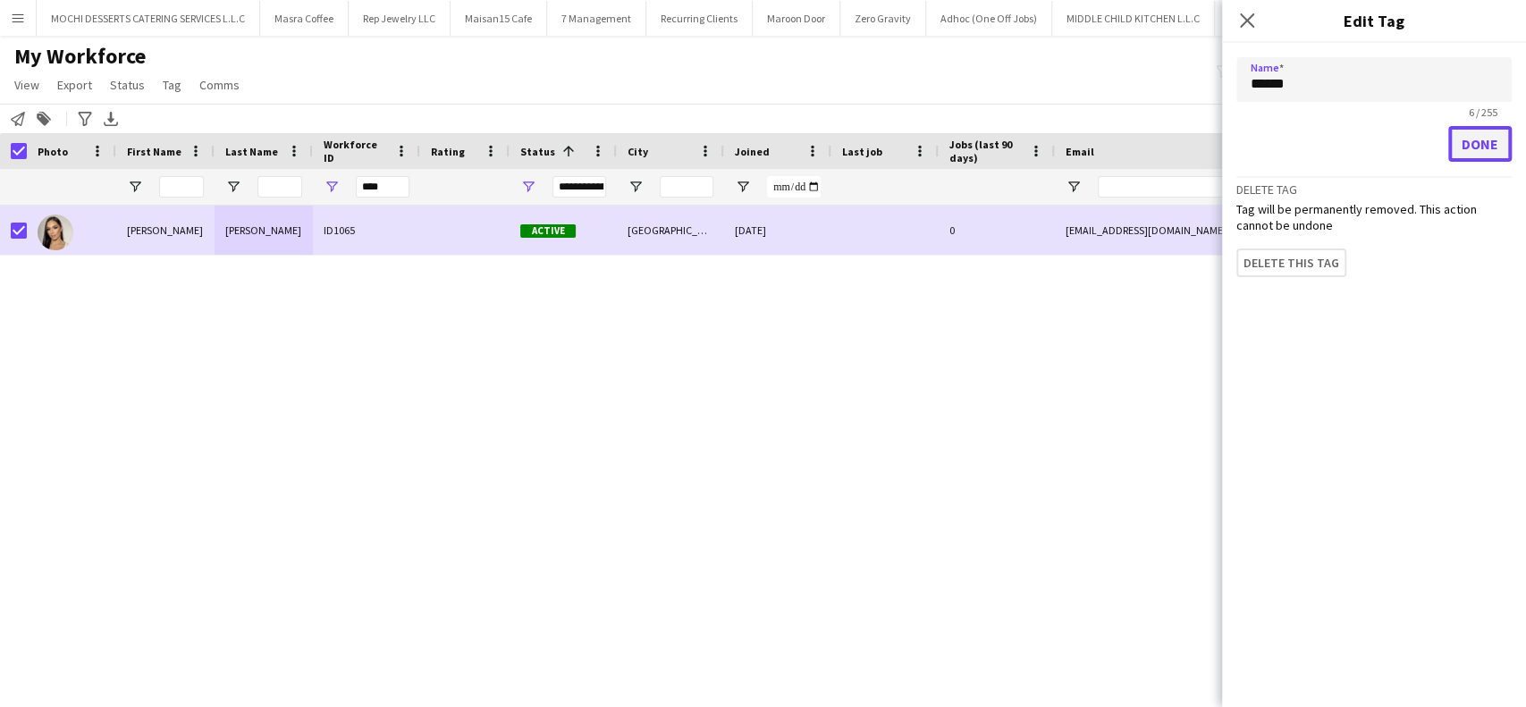
click at [1490, 147] on button "Done" at bounding box center [1479, 144] width 63 height 36
click at [1490, 147] on button "Done" at bounding box center [1466, 144] width 90 height 36
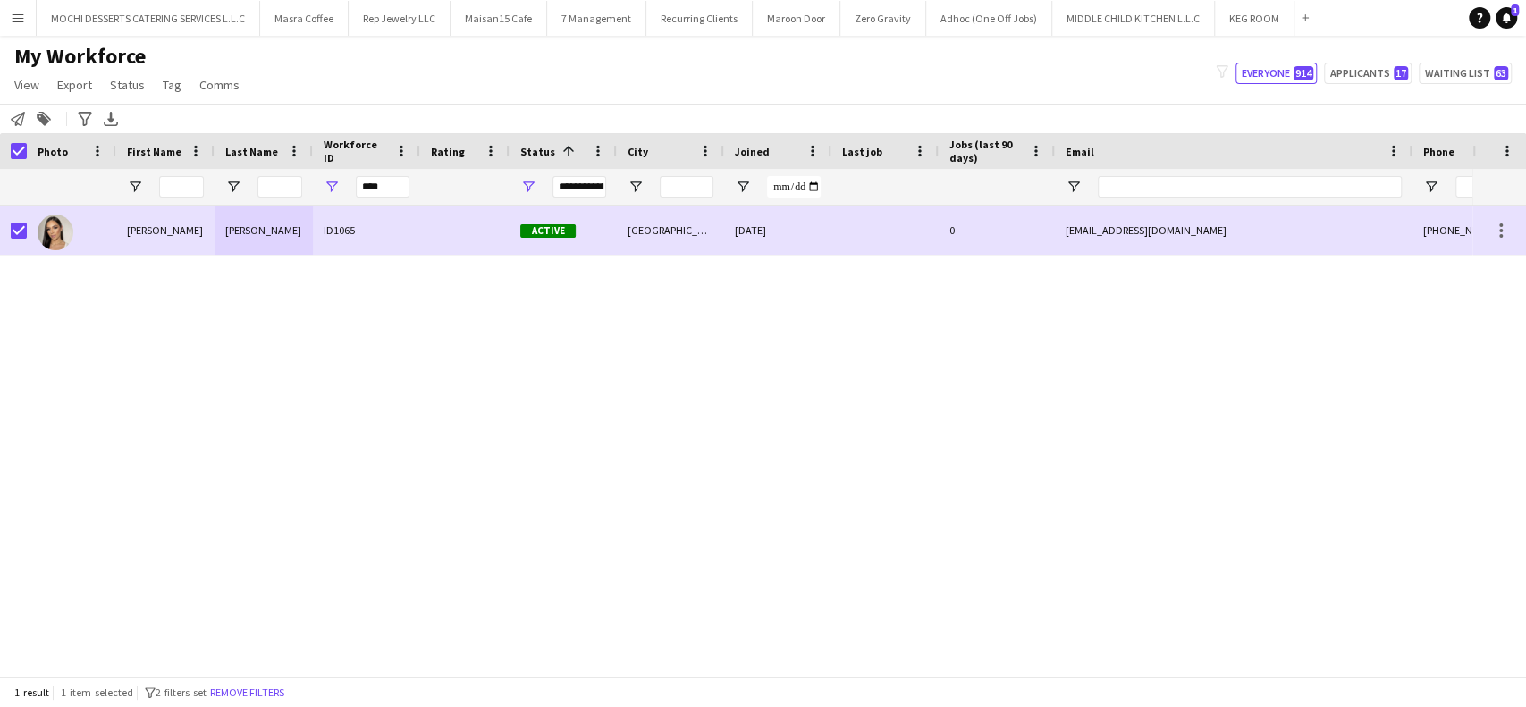
click at [1139, 454] on div "Daniela Ramírez Agudelo ID1065 Active Dubai 25-09-2025 0 danielaramirez257@hotm…" at bounding box center [736, 432] width 1472 height 452
click at [332, 420] on div "Daniela Ramírez Agudelo ID1065 Active Dubai 25-09-2025 0 danielaramirez257@hotm…" at bounding box center [736, 432] width 1472 height 452
click at [203, 451] on div "Daniela Ramírez Agudelo ID1065 Active Dubai 25-09-2025 0 danielaramirez257@hotm…" at bounding box center [736, 432] width 1472 height 452
click at [1518, 10] on div "Help Notifications 1" at bounding box center [1497, 17] width 57 height 21
click at [1511, 13] on span "1" at bounding box center [1515, 10] width 8 height 12
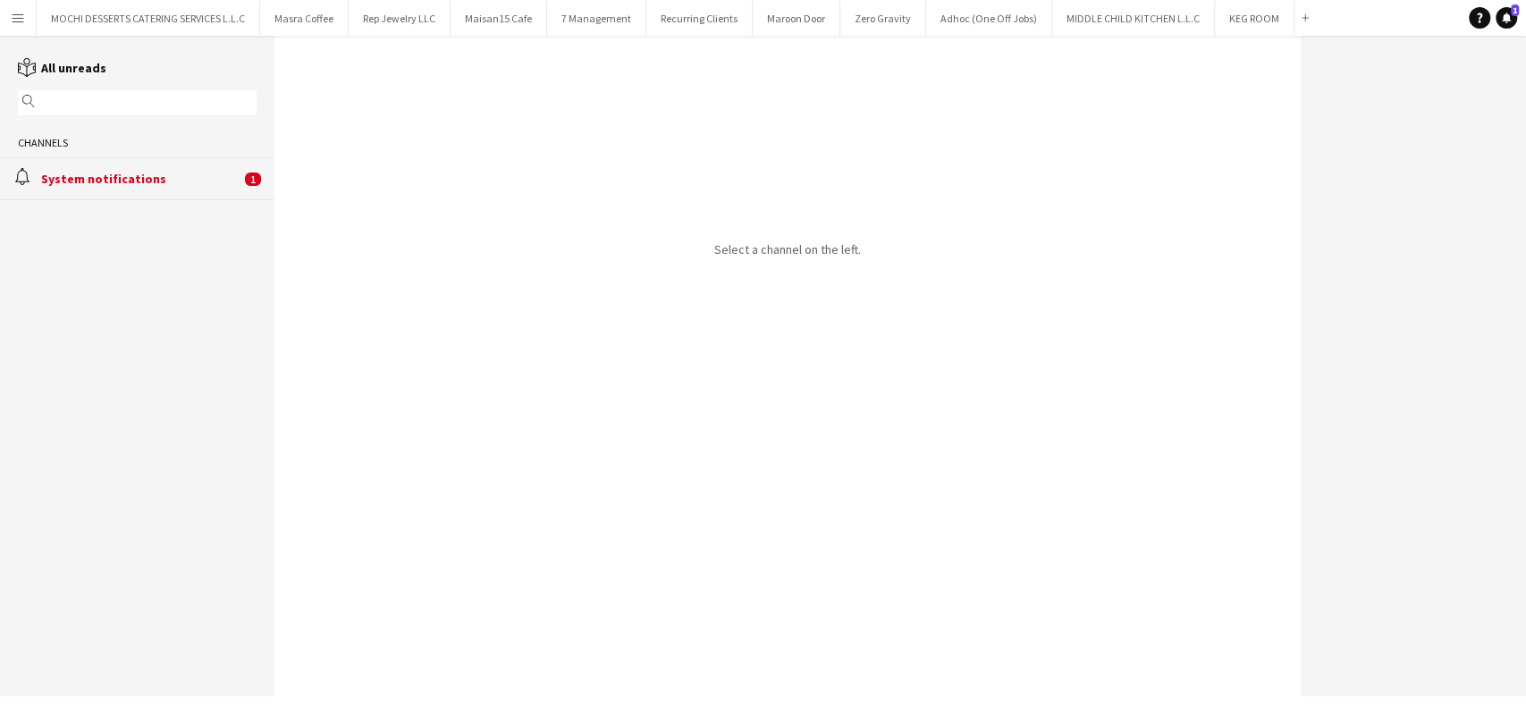
click at [133, 173] on div "System notifications" at bounding box center [140, 179] width 199 height 16
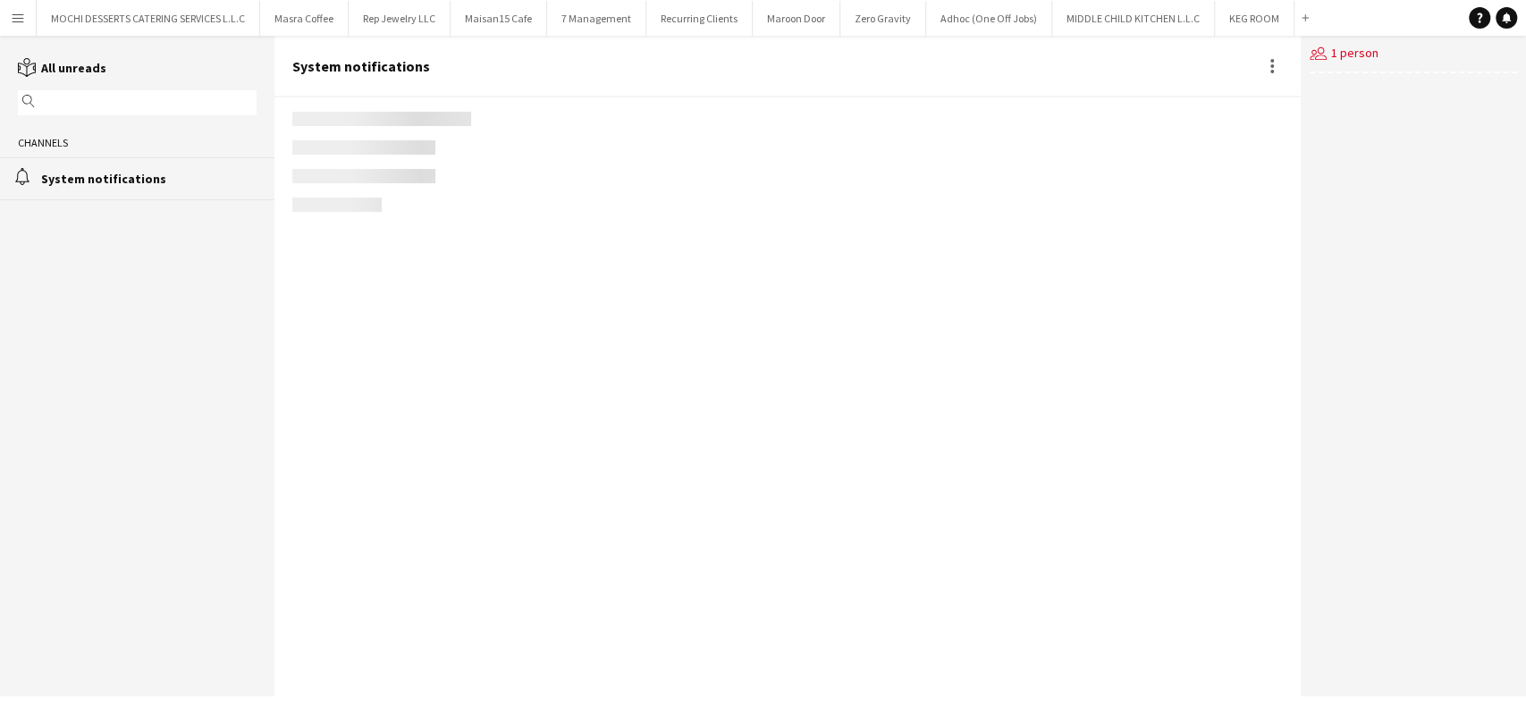
scroll to position [74, 0]
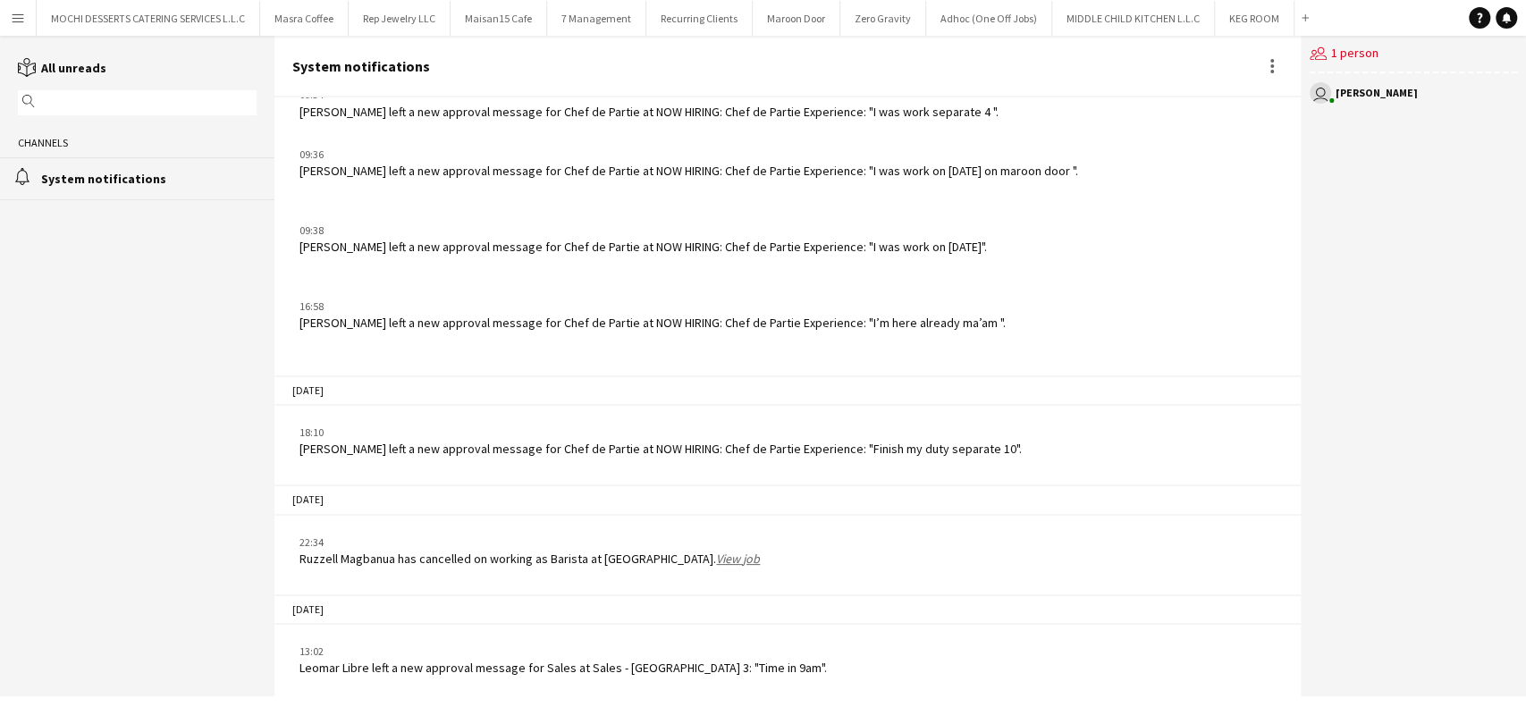
click at [586, 125] on app-chat-system-message "09:34 Sayed Awad left a new approval message for Chef de Partie at NOW HIRING: …" at bounding box center [787, 103] width 1026 height 50
click at [584, 125] on app-chat-system-message "09:34 Sayed Awad left a new approval message for Chef de Partie at NOW HIRING: …" at bounding box center [787, 103] width 1026 height 50
click at [1450, 577] on div "users2 1 person user Rudi Yriarte" at bounding box center [1413, 366] width 225 height 661
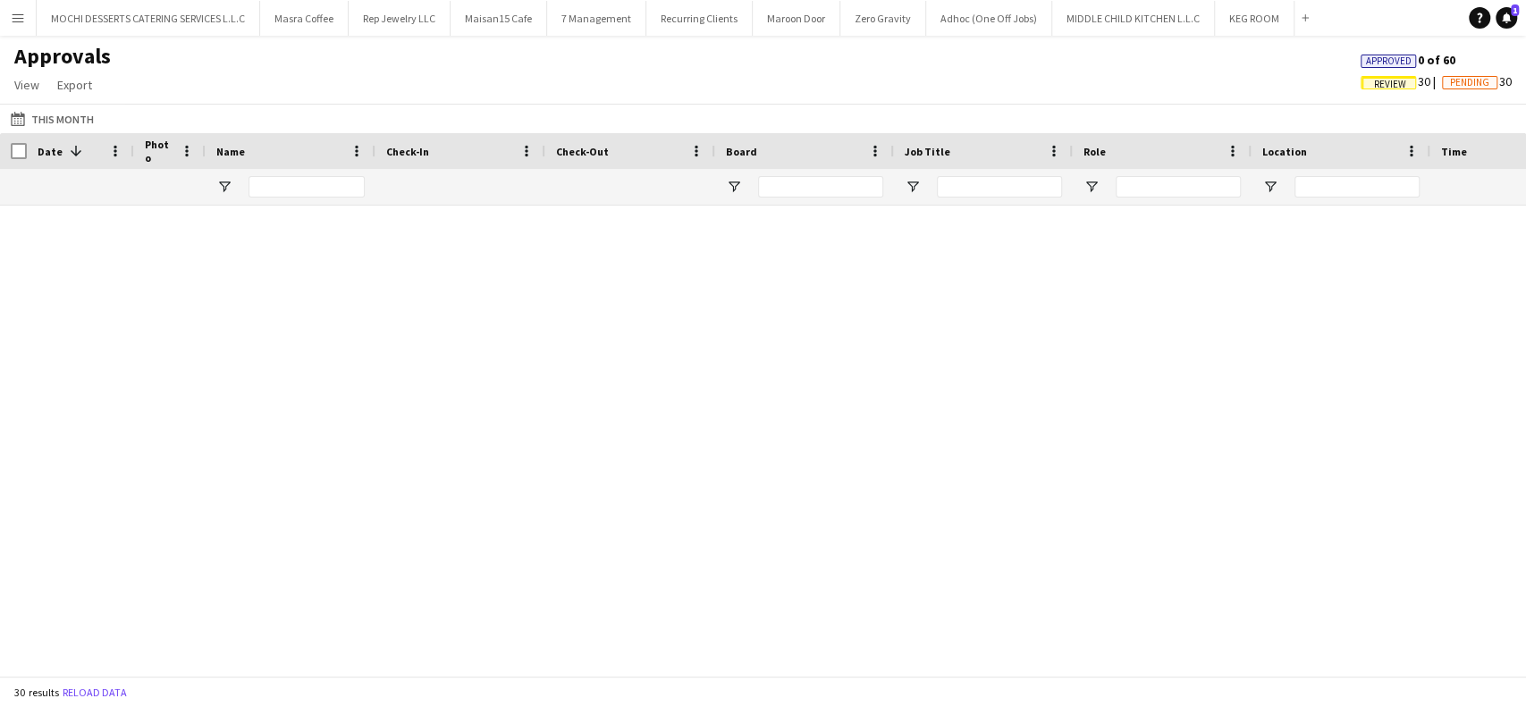
scroll to position [1049, 0]
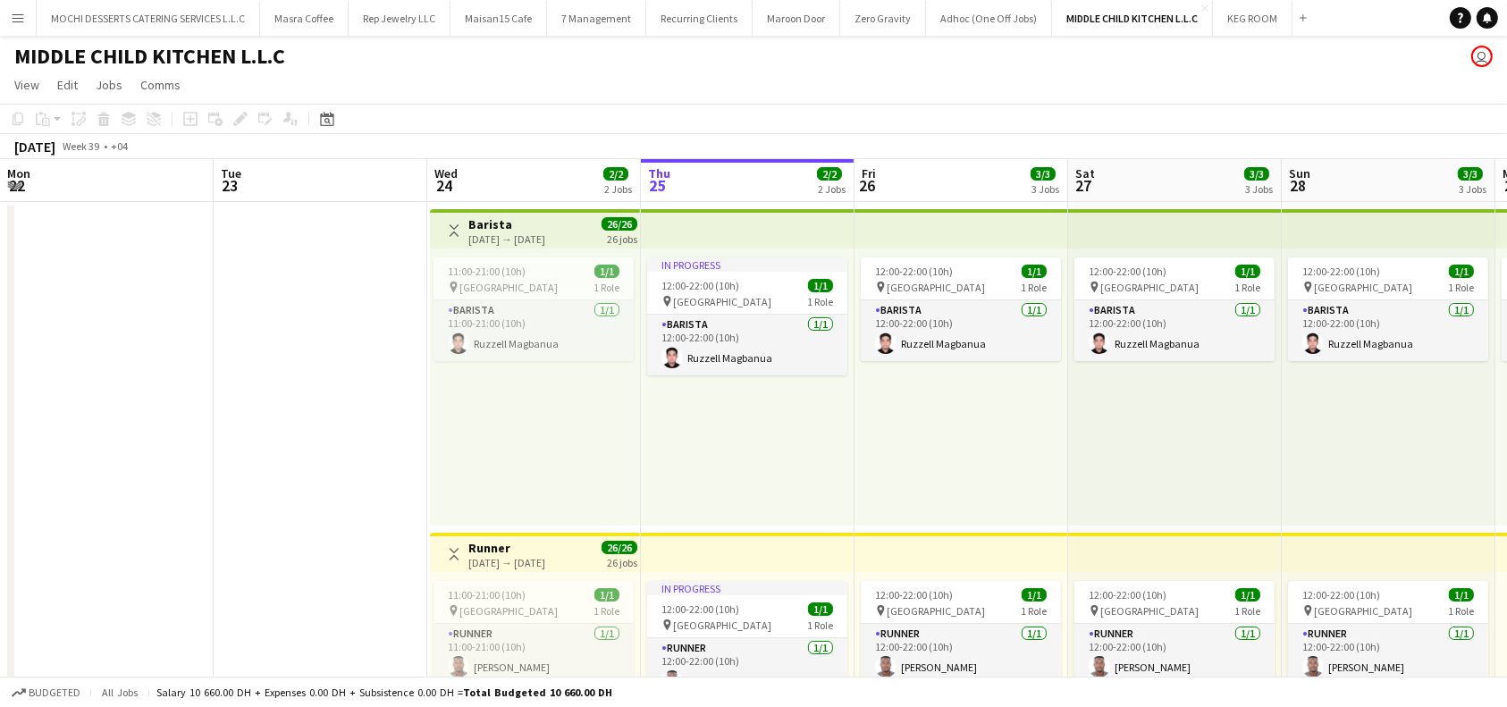
scroll to position [0, 427]
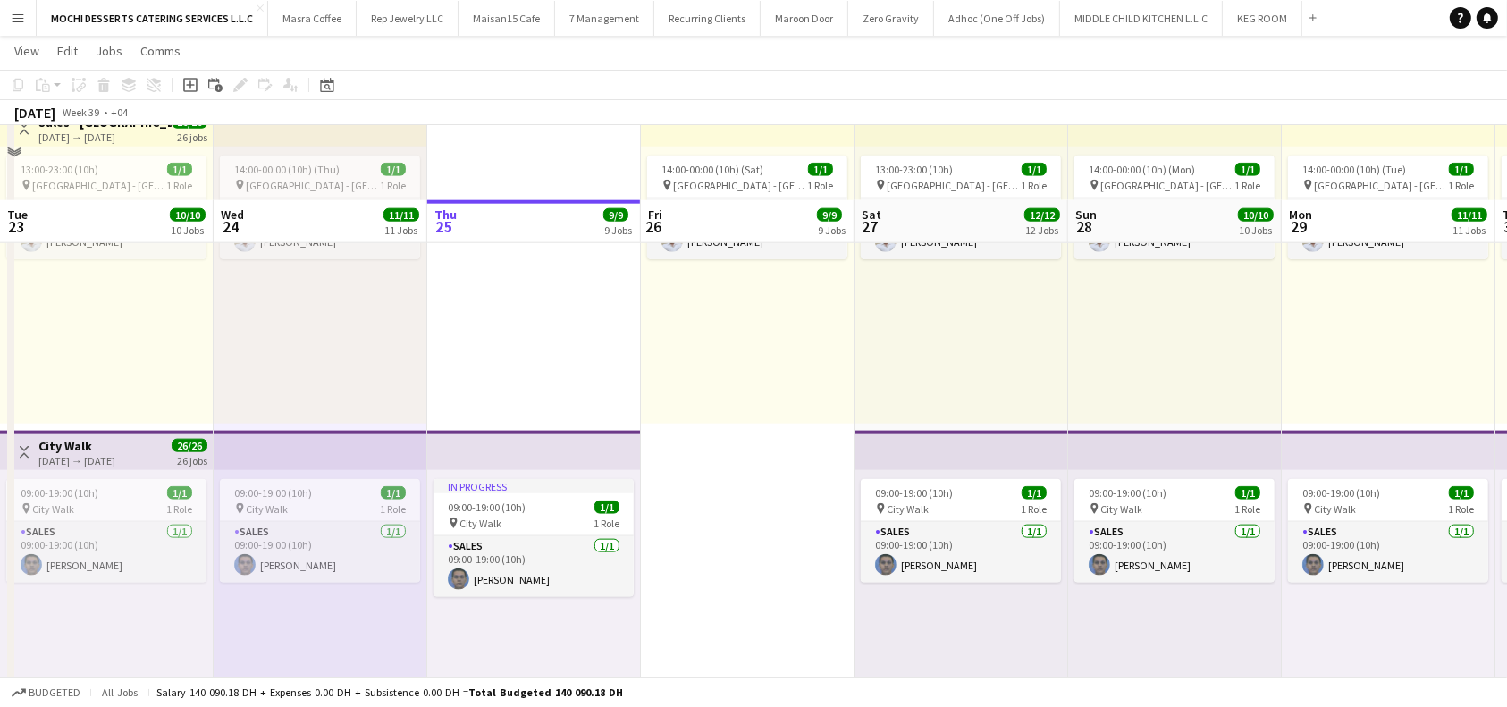
scroll to position [1668, 0]
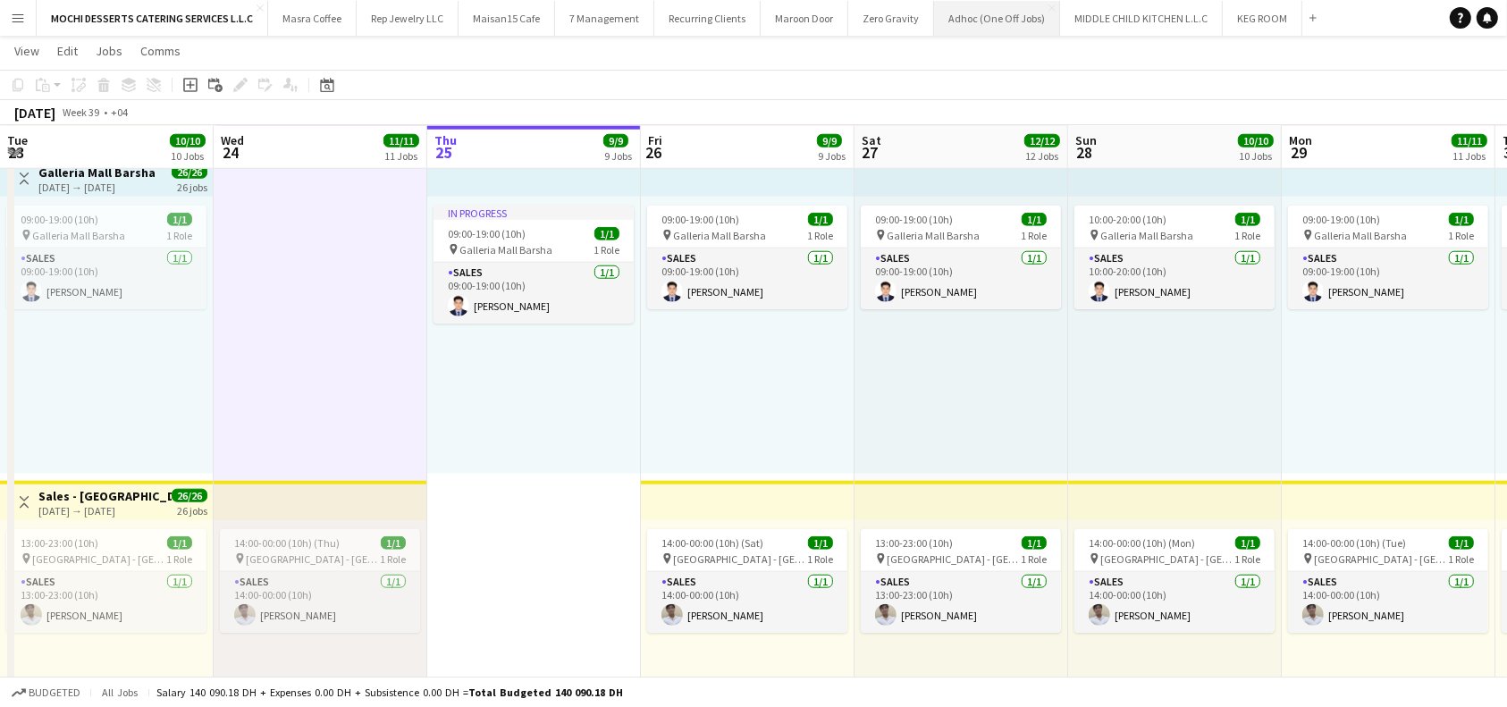
click at [982, 21] on button "Adhoc (One Off Jobs) Close" at bounding box center [997, 18] width 126 height 35
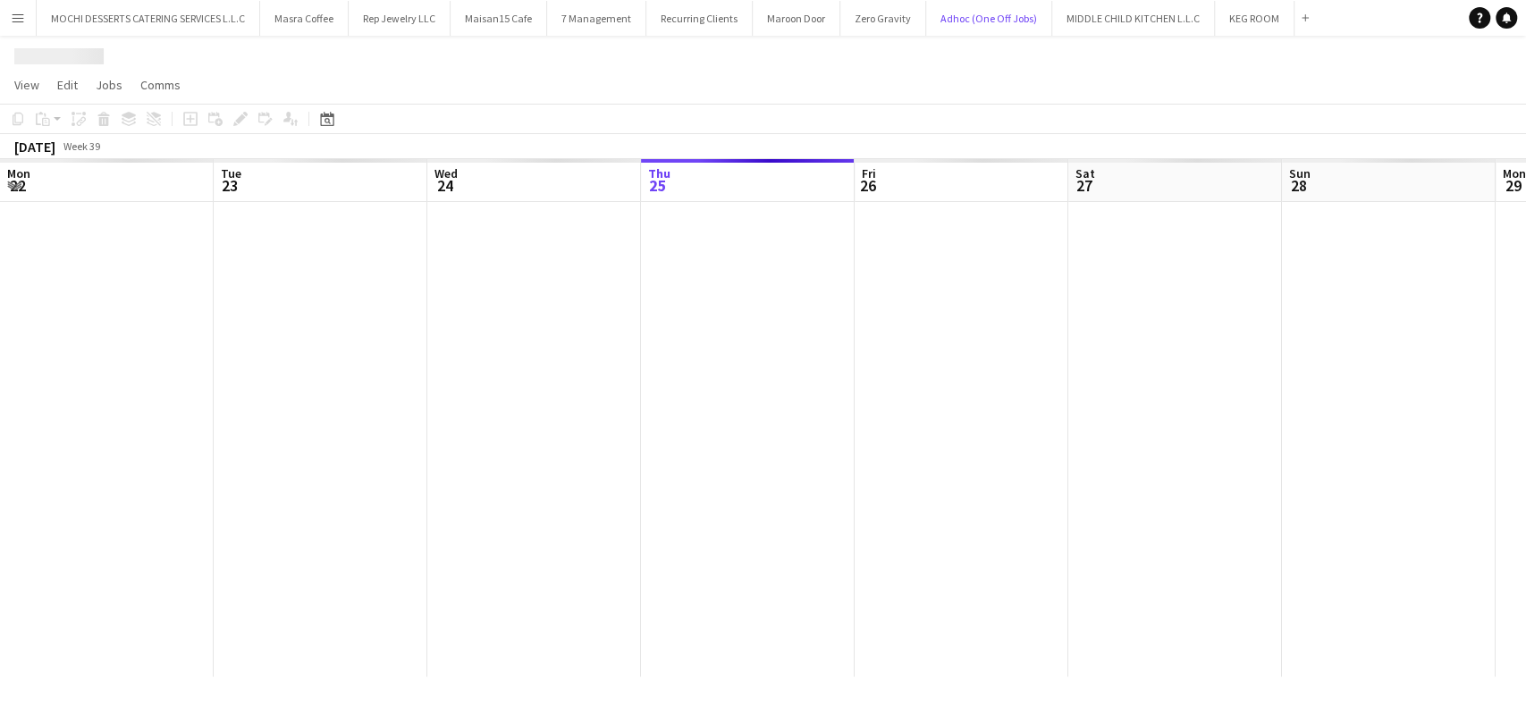
scroll to position [0, 427]
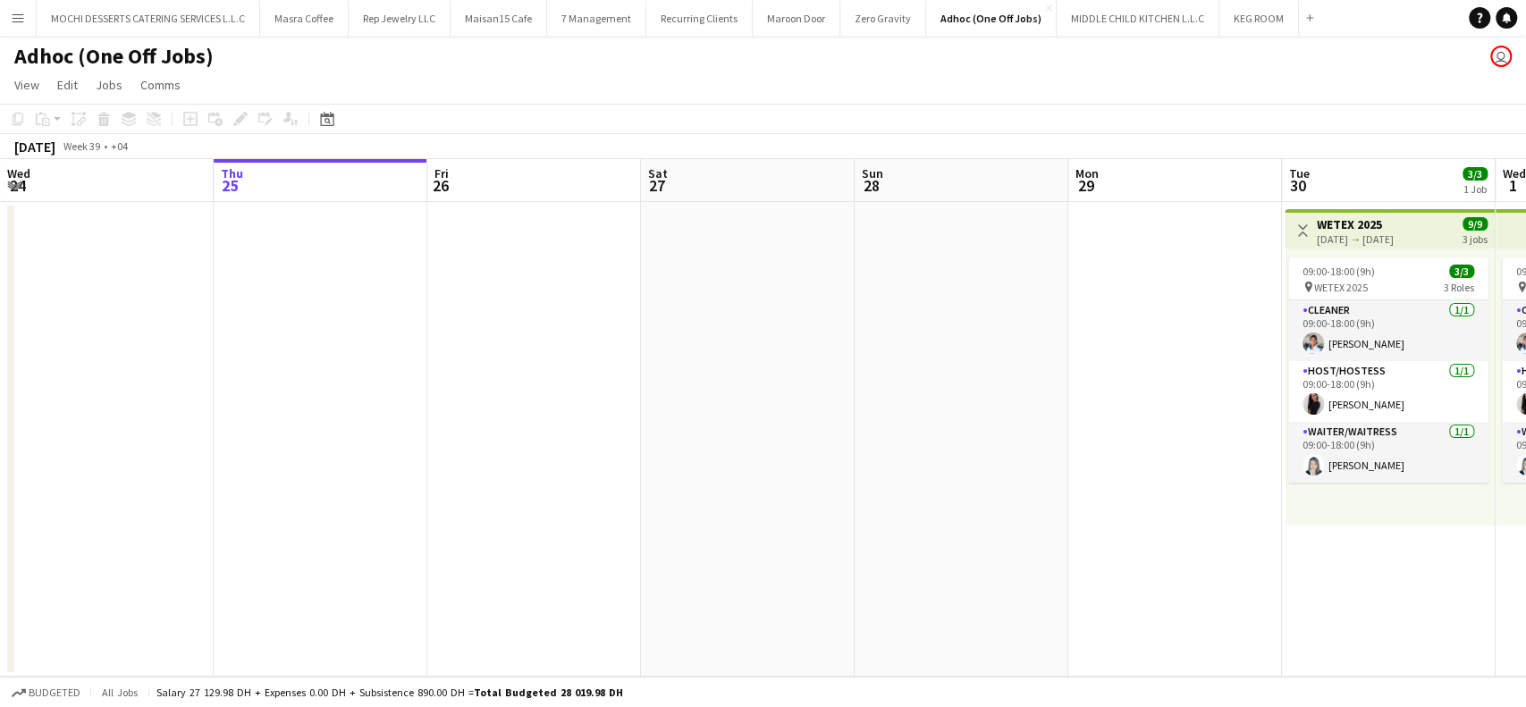
click at [1149, 168] on app-board-header-date "Mon 29" at bounding box center [1175, 180] width 214 height 43
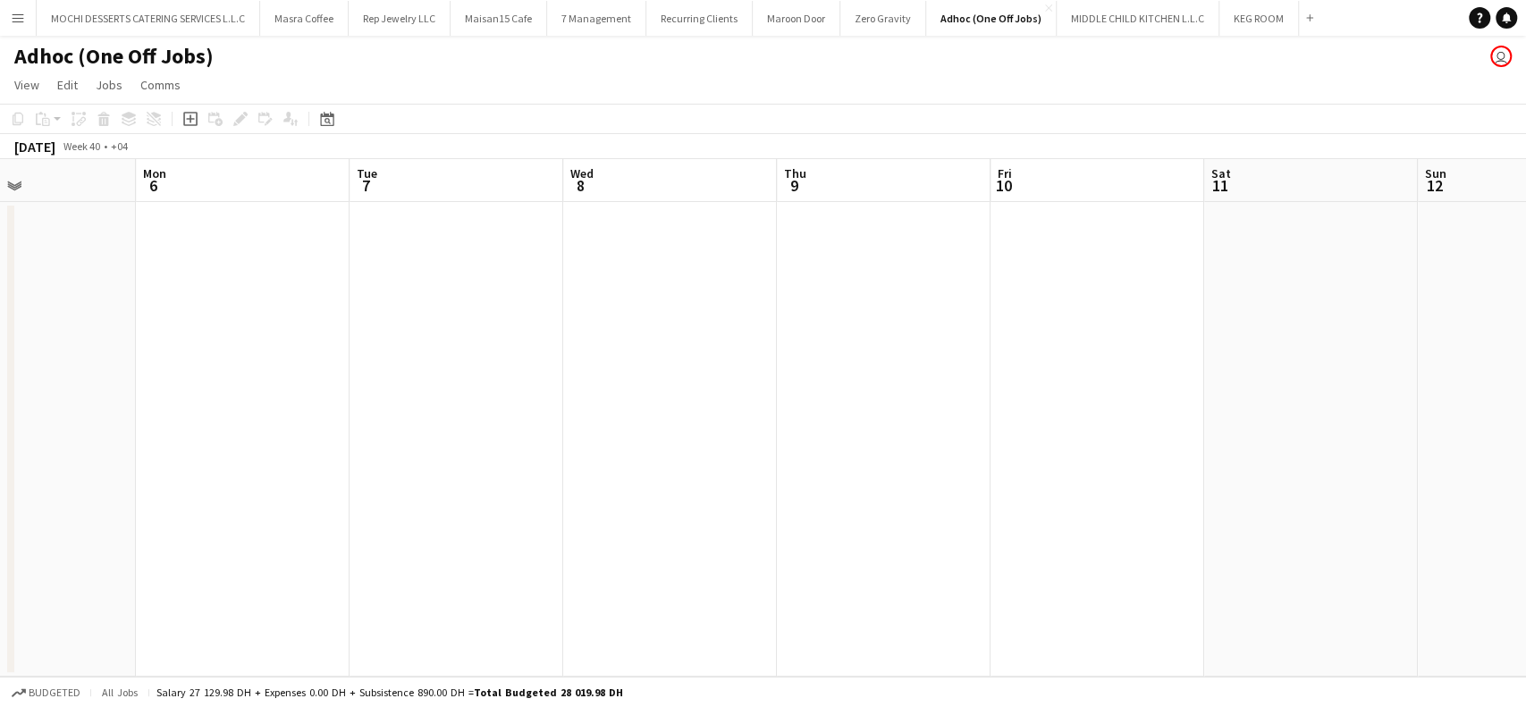
scroll to position [0, 721]
click at [1306, 14] on app-icon "Add" at bounding box center [1309, 17] width 7 height 7
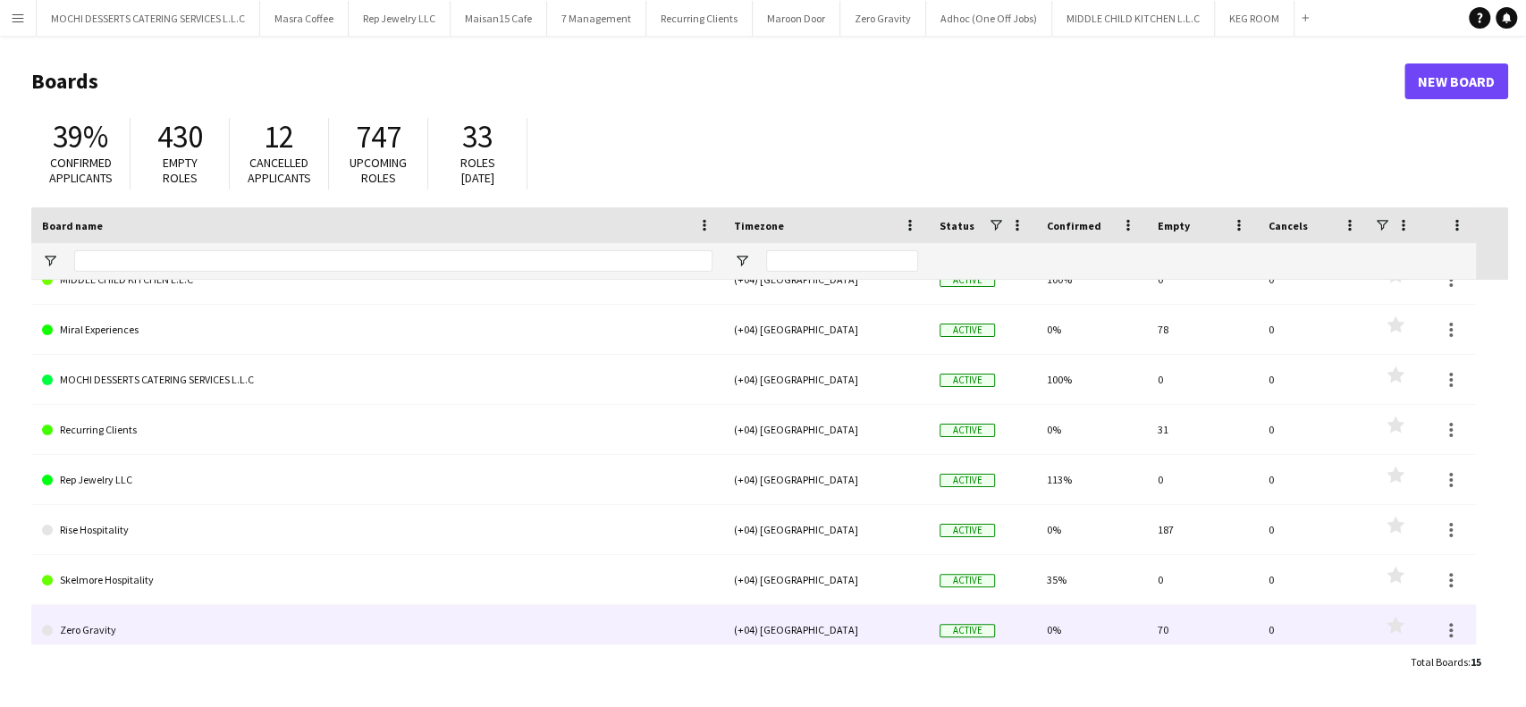
scroll to position [386, 0]
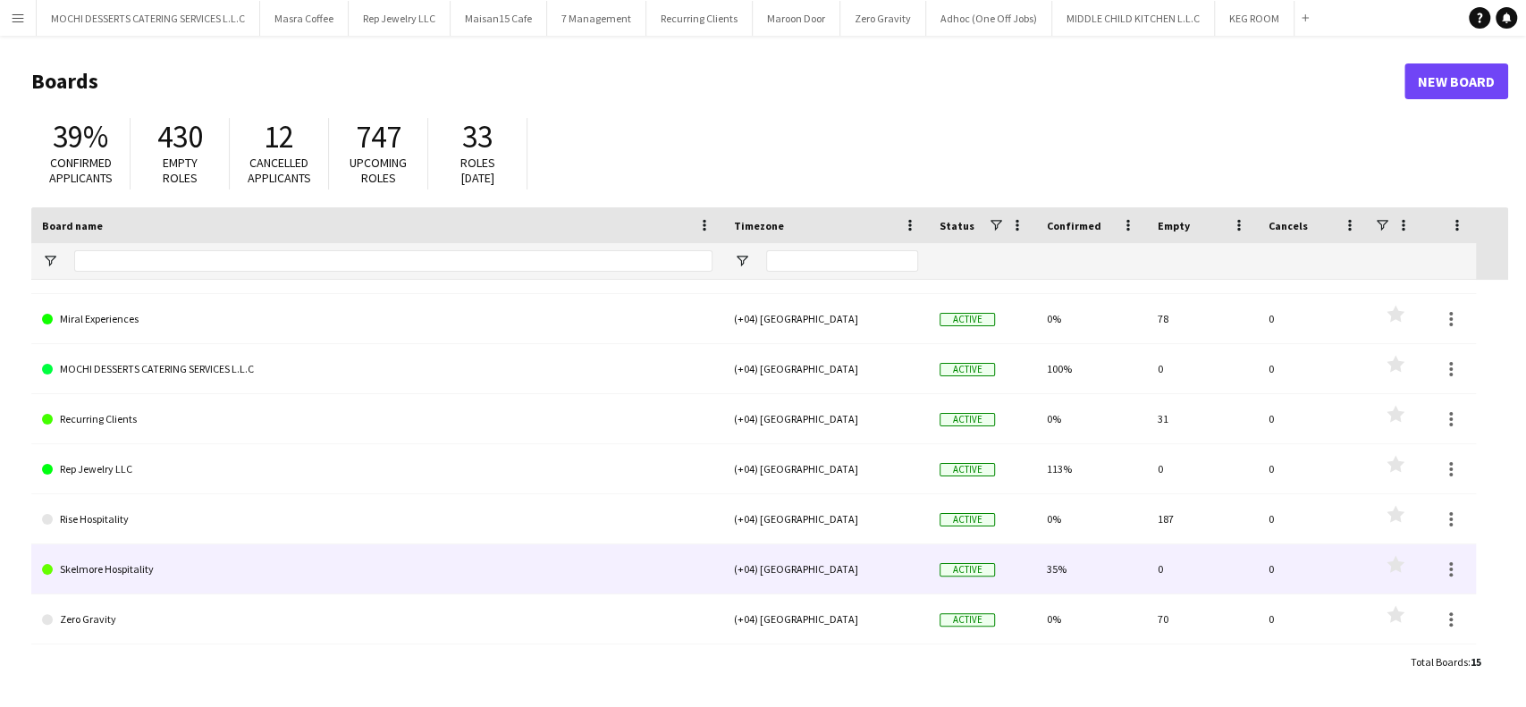
click at [179, 566] on link "Skelmore Hospitality" at bounding box center [377, 569] width 670 height 50
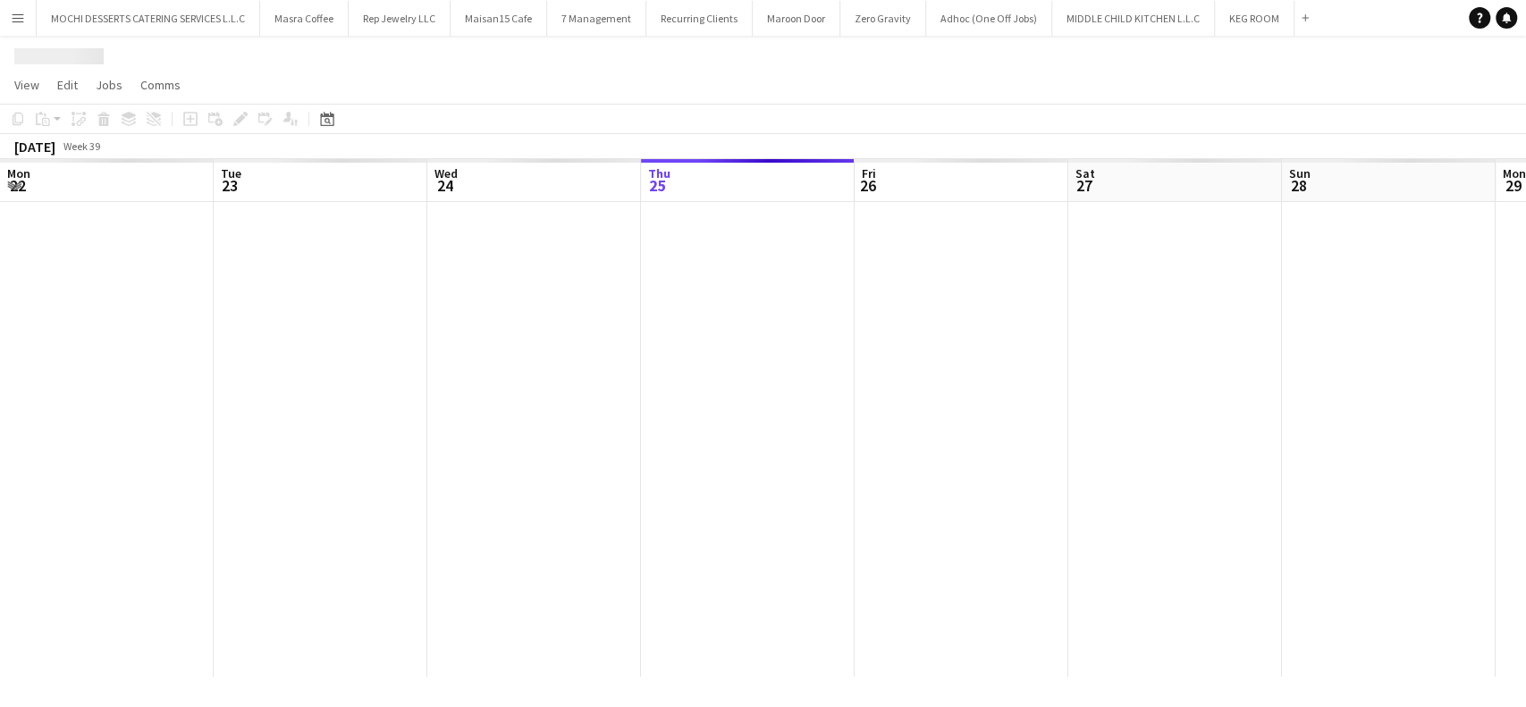
scroll to position [0, 427]
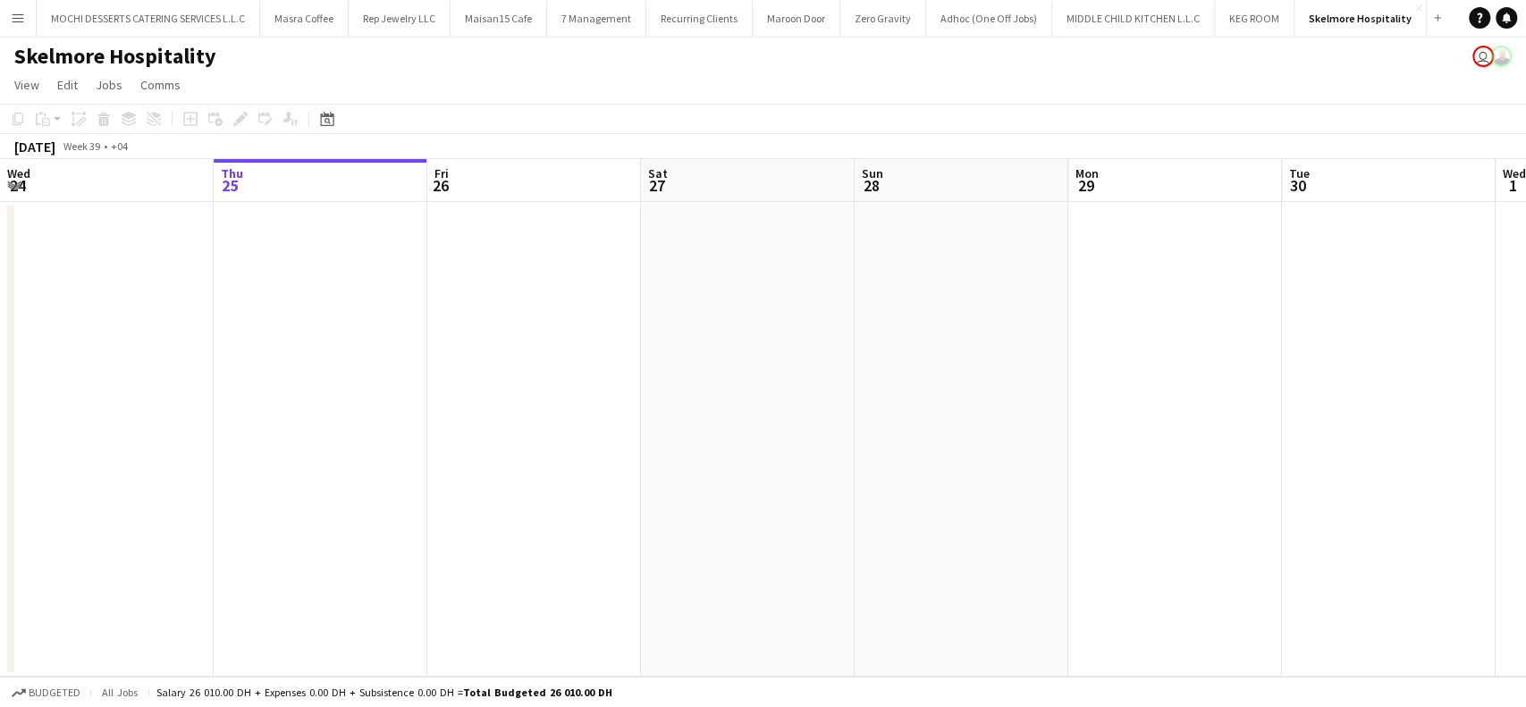
click at [729, 139] on div "[DATE] Week 39 • +04" at bounding box center [763, 146] width 1526 height 25
click at [713, 162] on app-board-header-date "Sat 27" at bounding box center [748, 180] width 214 height 43
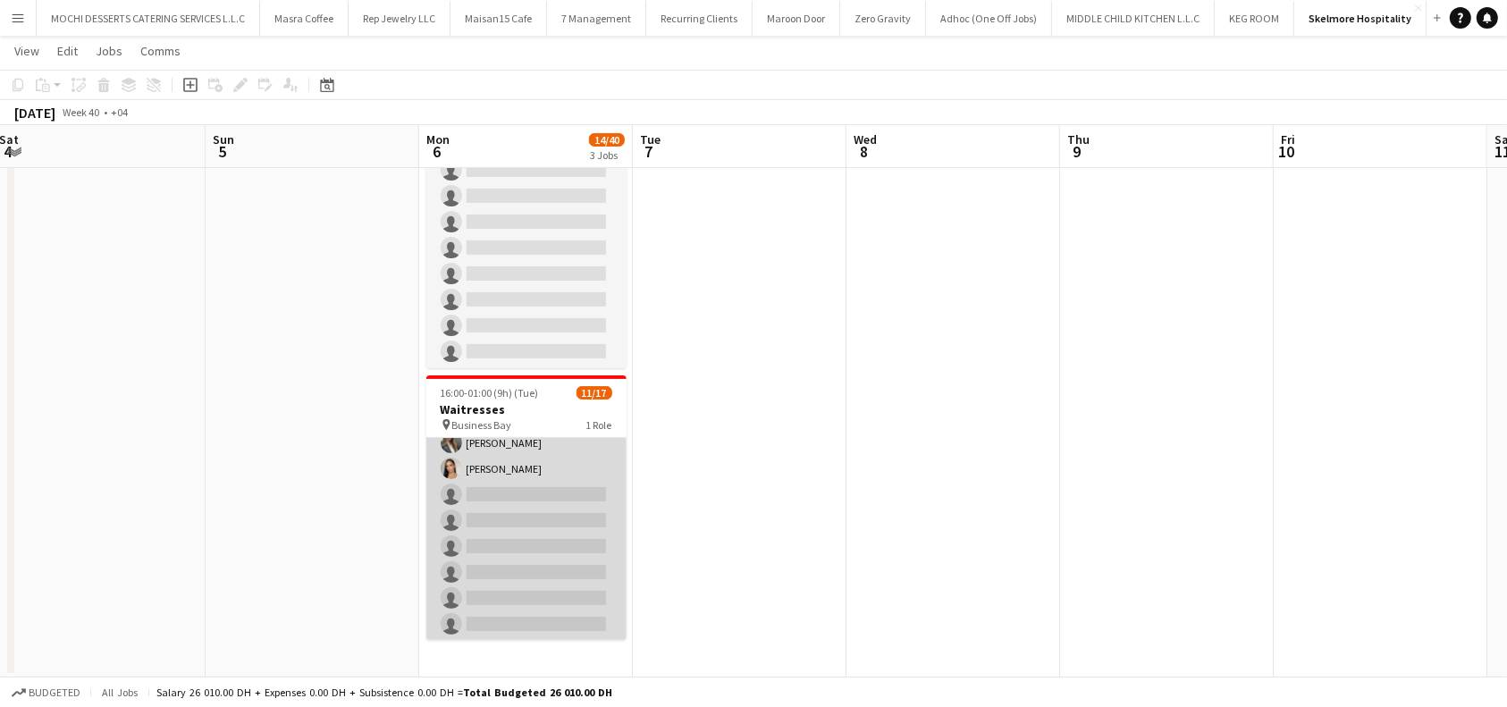
scroll to position [273, 0]
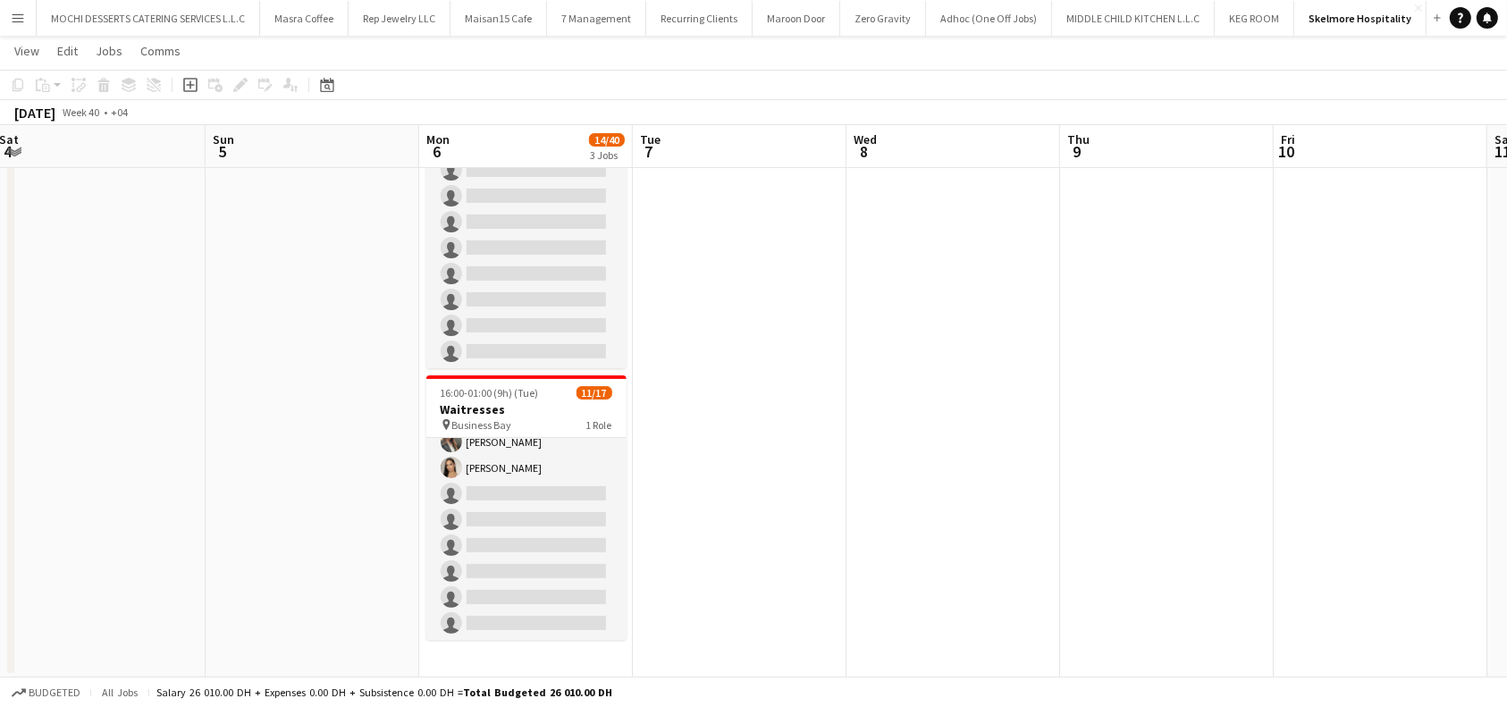
click at [35, 463] on app-date-cell at bounding box center [99, 256] width 214 height 841
